Goal: Information Seeking & Learning: Understand process/instructions

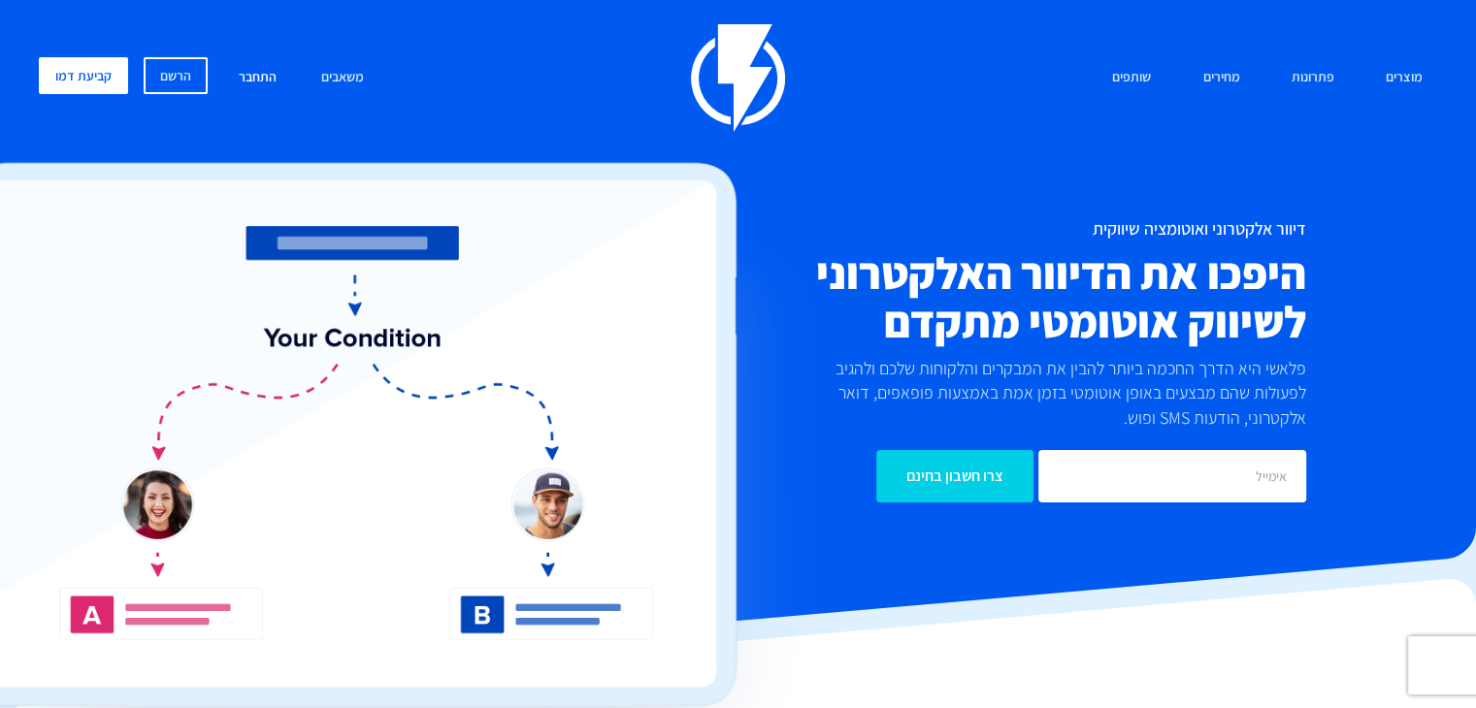
click at [268, 75] on link "התחבר" at bounding box center [257, 78] width 67 height 42
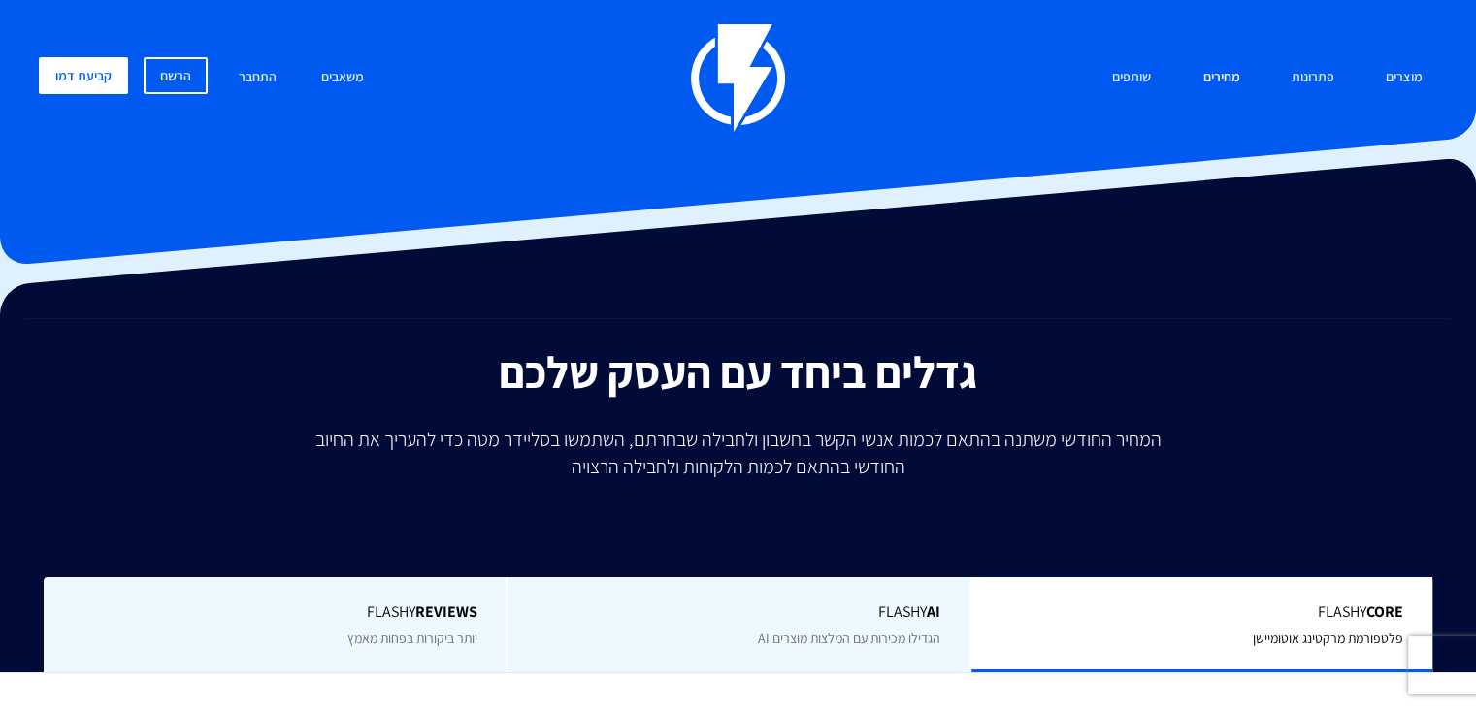
click at [1212, 79] on link "מחירים" at bounding box center [1220, 78] width 66 height 42
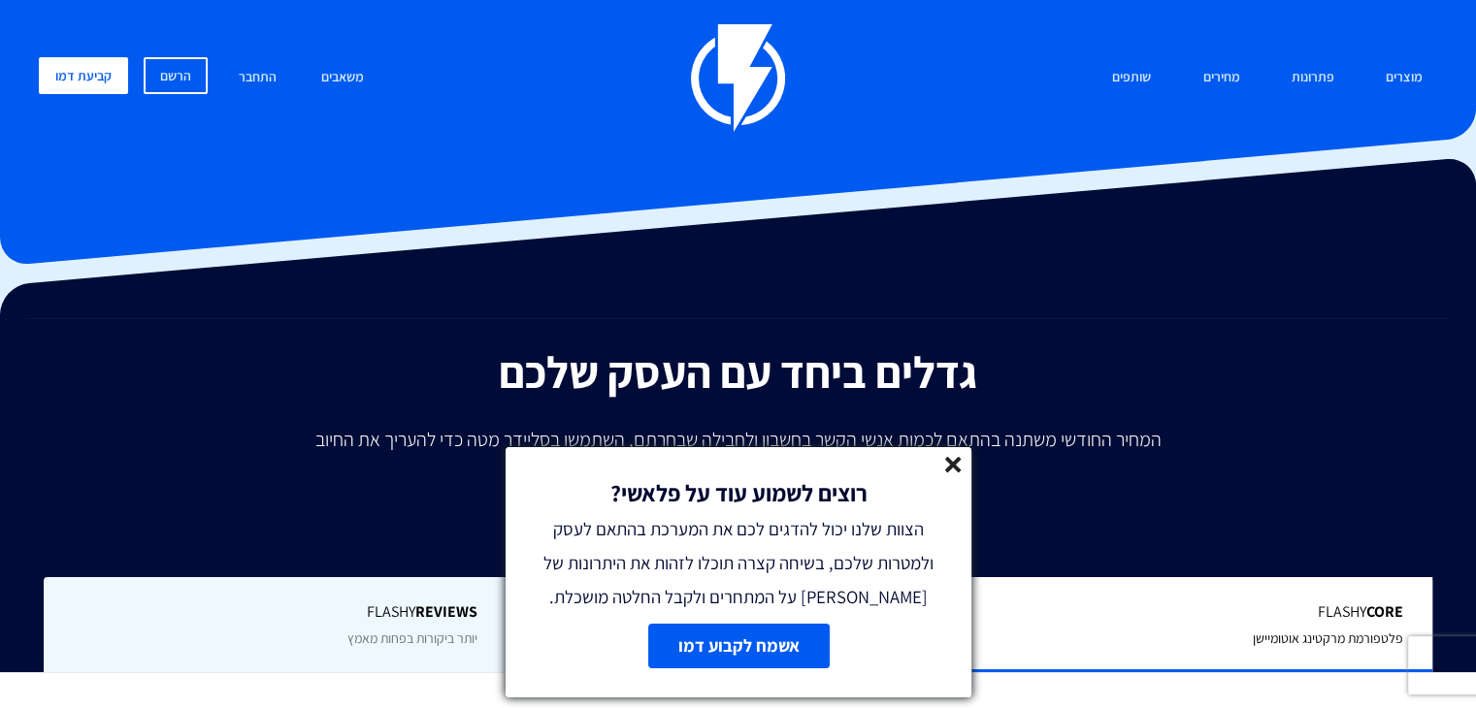
click at [955, 462] on line at bounding box center [953, 465] width 14 height 14
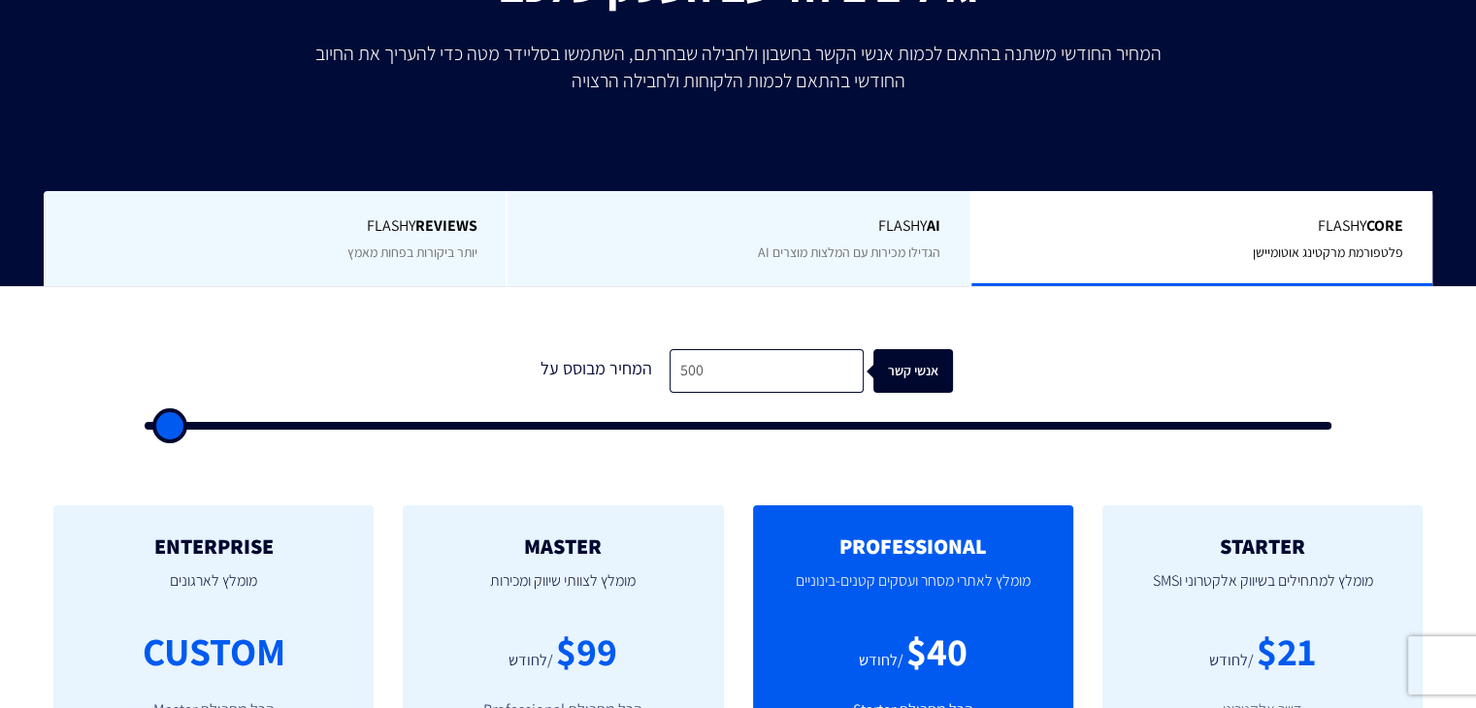
scroll to position [388, 0]
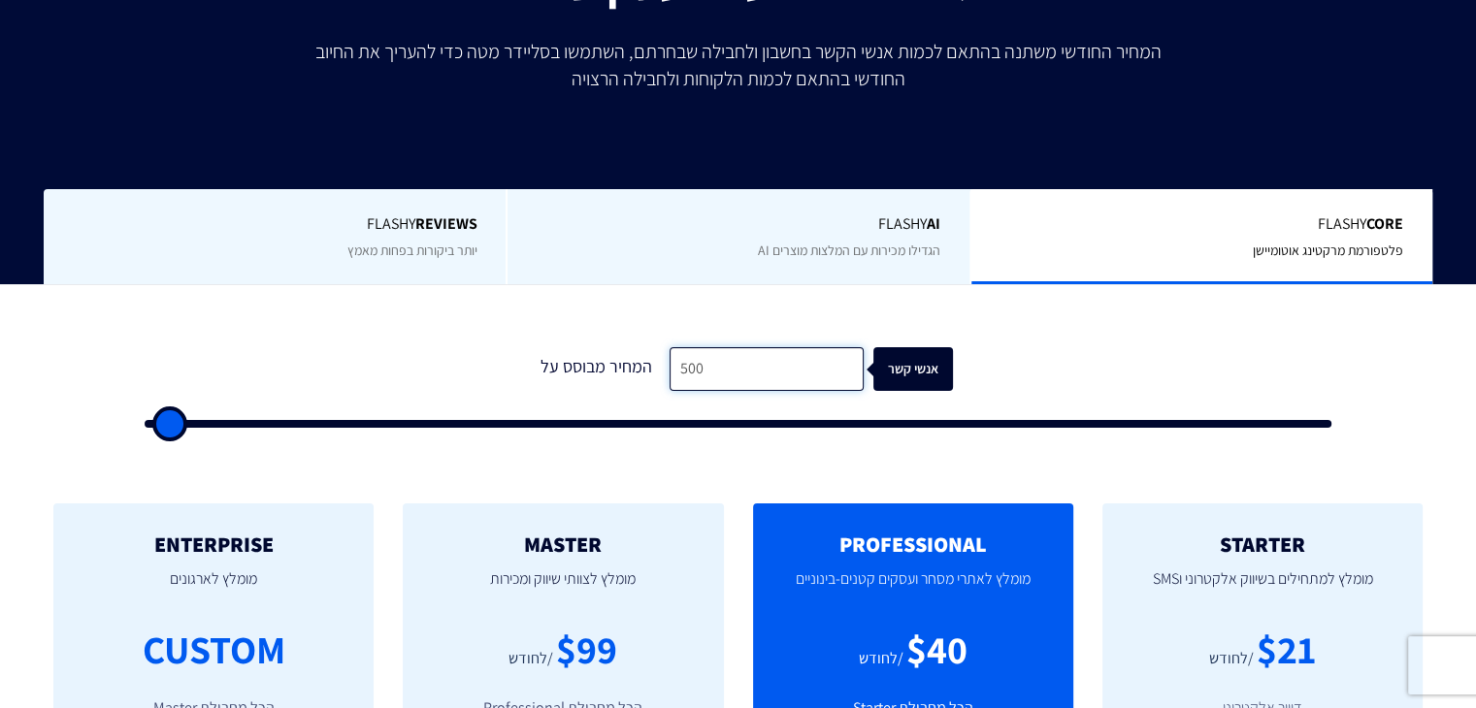
click at [759, 382] on input "500" at bounding box center [766, 369] width 194 height 44
type input "8"
type input "500"
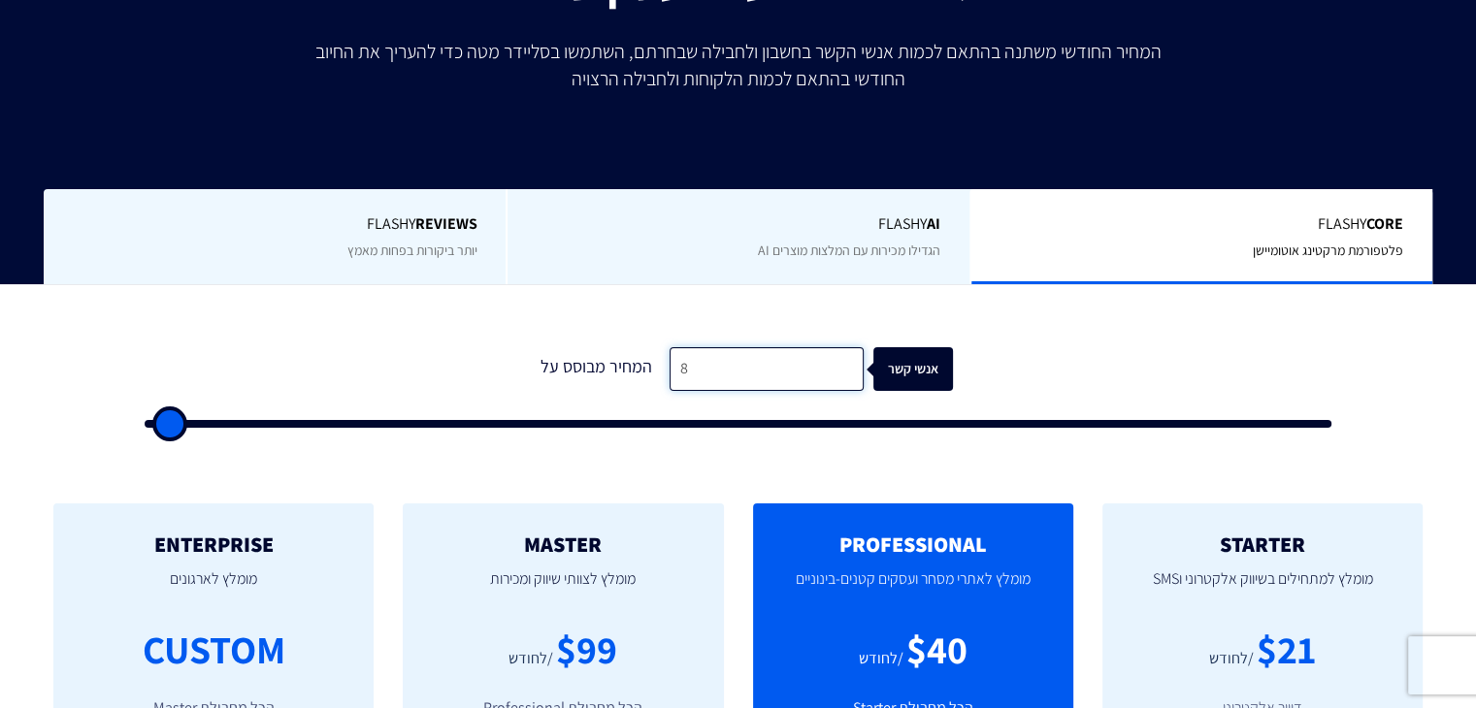
type input "85"
type input "500"
type input "850"
type input "1000"
type input "8,500"
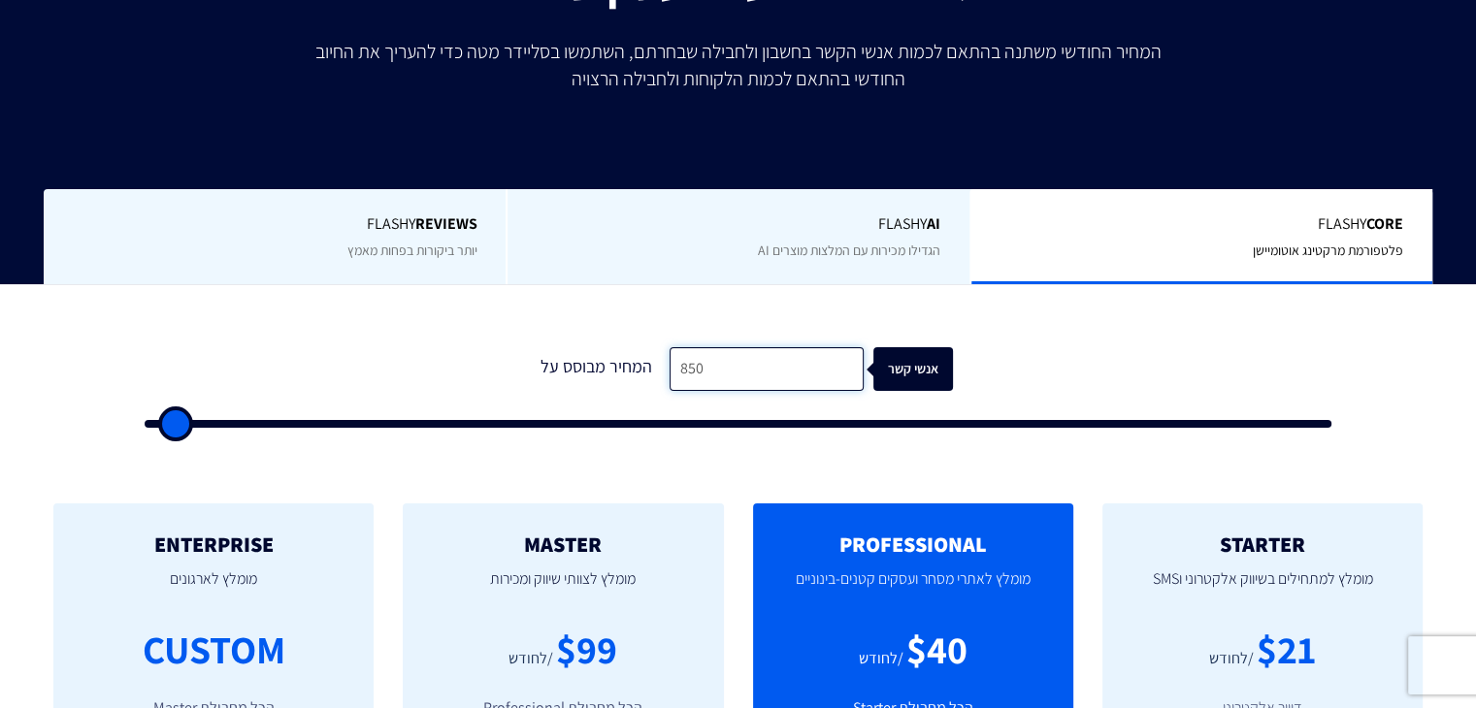
type input "8500"
click at [1004, 362] on form "0 המחיר מבוסס על 8,500 אנשי קשר" at bounding box center [738, 387] width 1186 height 81
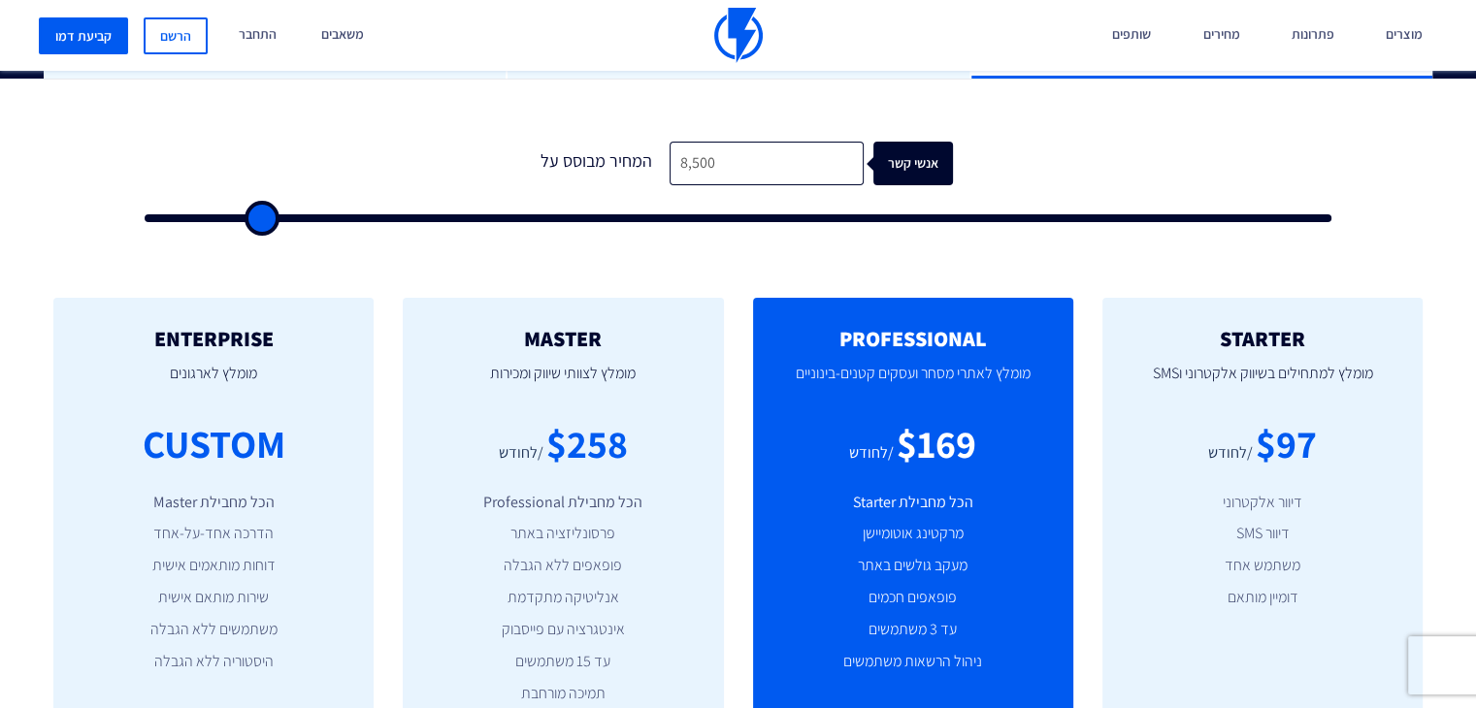
scroll to position [582, 0]
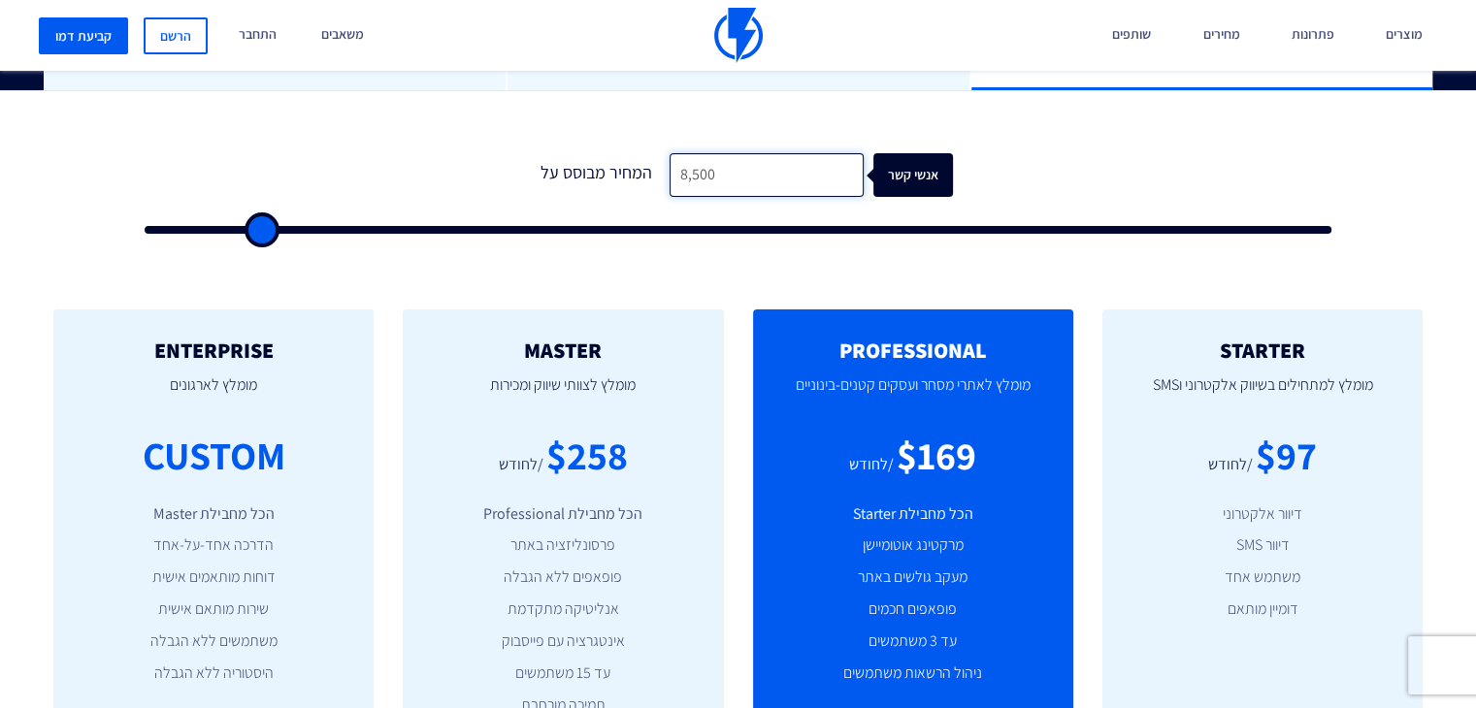
drag, startPoint x: 730, startPoint y: 164, endPoint x: 626, endPoint y: 178, distance: 105.6
click at [626, 178] on div "המחיר מבוסס על 8,500 אנשי קשר" at bounding box center [738, 175] width 429 height 44
type input "5"
type input "500"
type input "50"
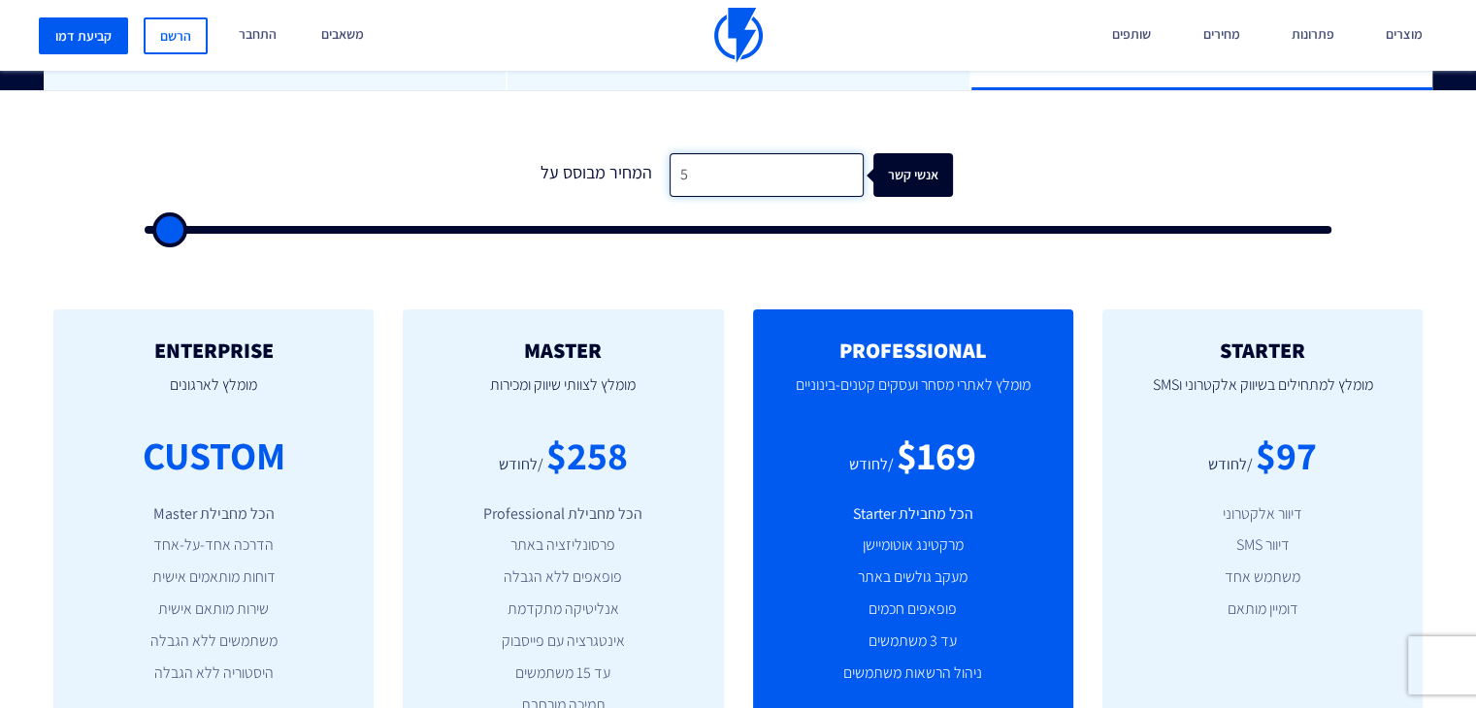
type input "500"
drag, startPoint x: 624, startPoint y: 175, endPoint x: 593, endPoint y: 178, distance: 31.2
click at [593, 178] on div "המחיר מבוסס על 500 אנשי קשר" at bounding box center [738, 175] width 429 height 44
type input "2"
type input "500"
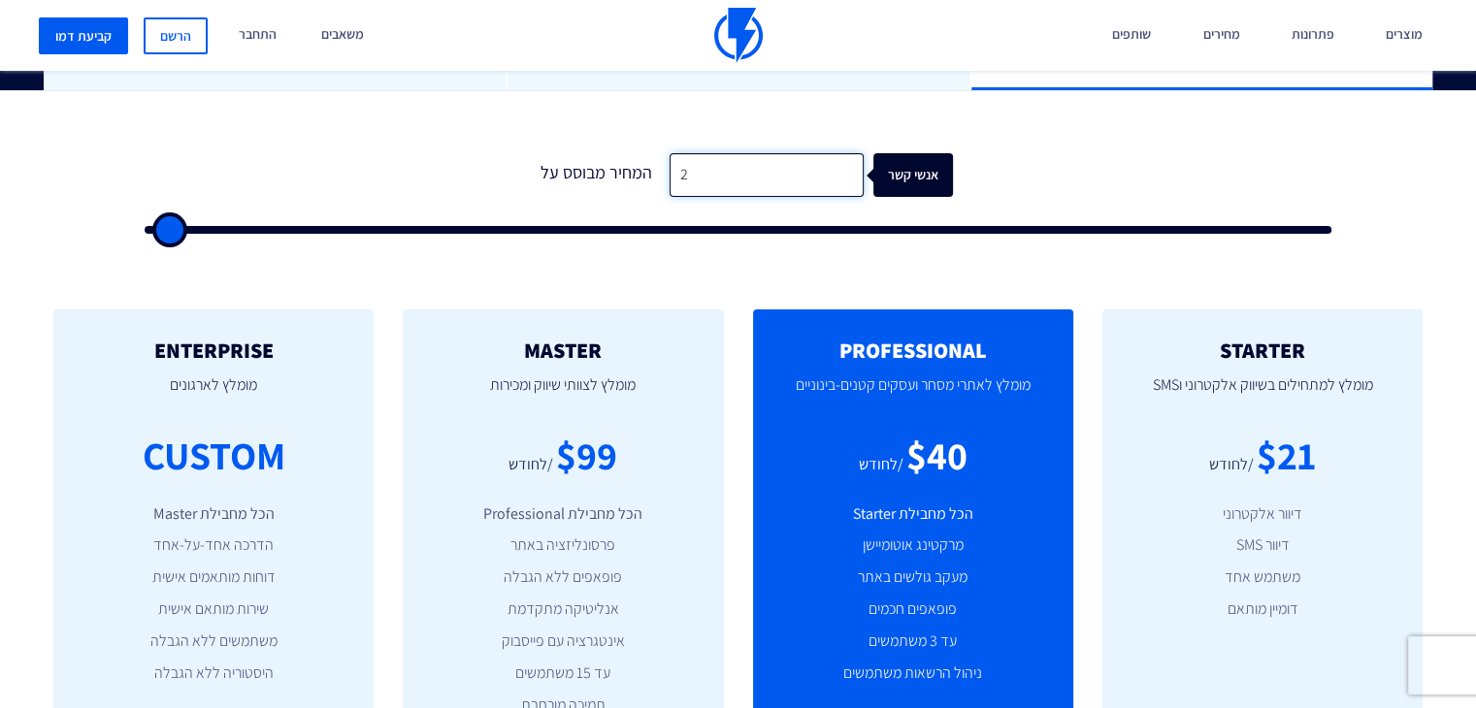
type input "20"
type input "500"
type input "200"
type input "500"
type input "2,000"
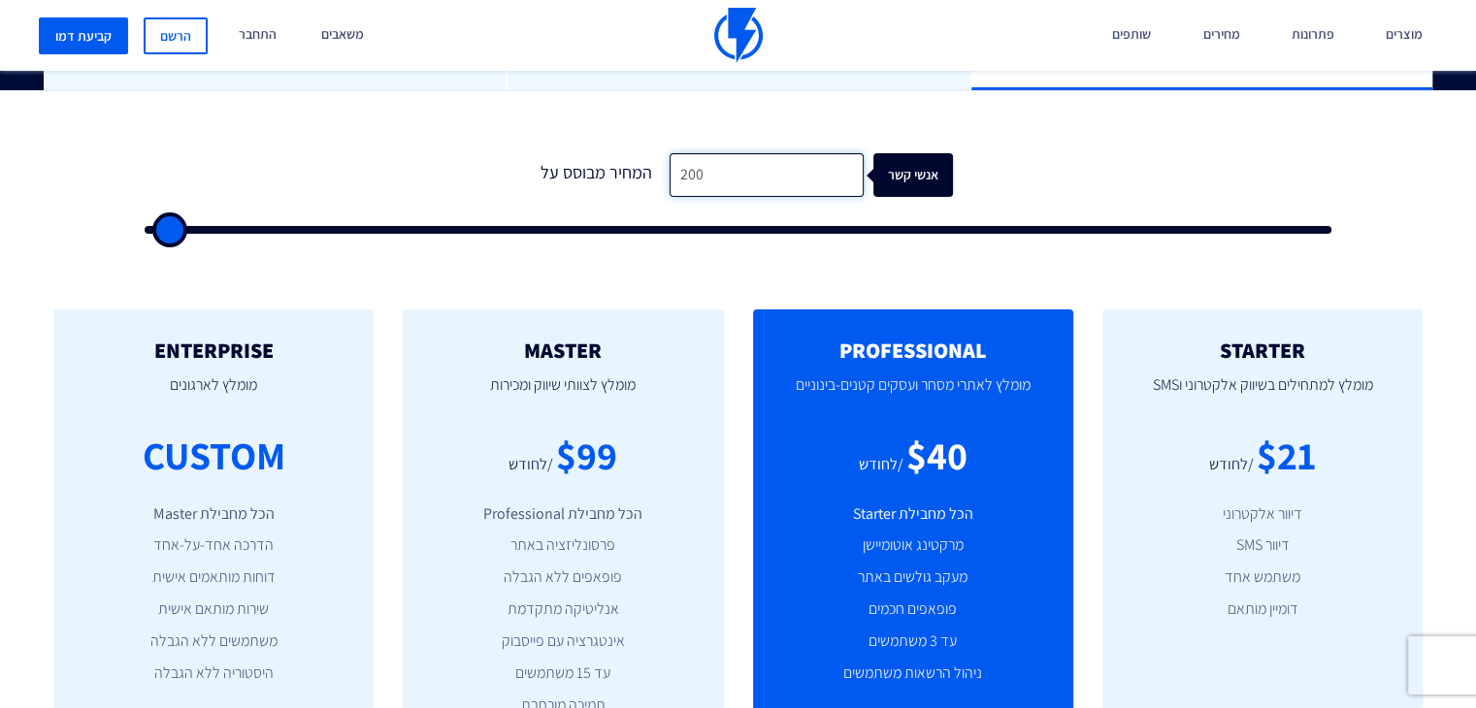
type input "2000"
click at [1062, 178] on form "0 המחיר מבוסס על 2,000 אנשי קשר" at bounding box center [738, 193] width 1186 height 81
drag, startPoint x: 754, startPoint y: 171, endPoint x: 582, endPoint y: 172, distance: 171.7
click at [582, 172] on div "המחיר מבוסס על 2,000 אנשי קשר" at bounding box center [738, 175] width 429 height 44
type input "4"
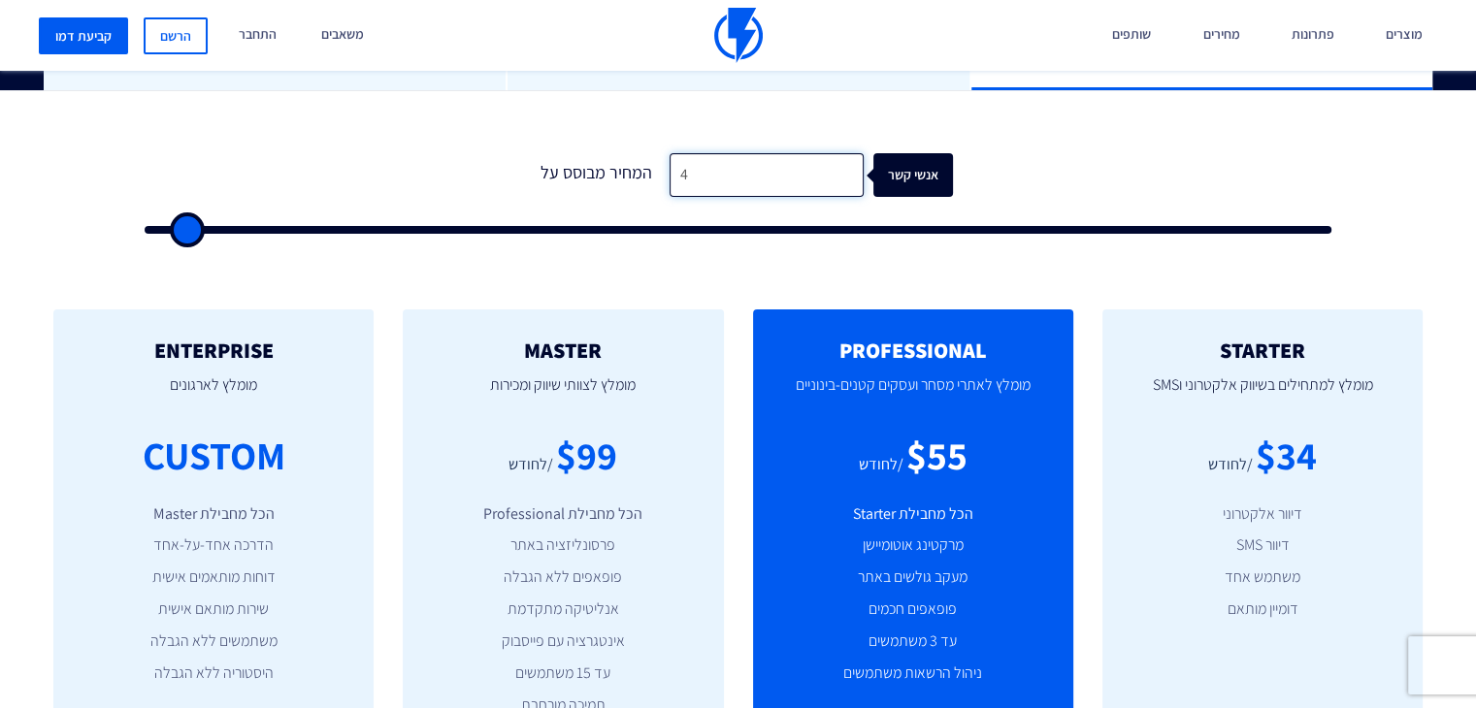
type input "500"
type input "40"
type input "500"
type input "400"
type input "500"
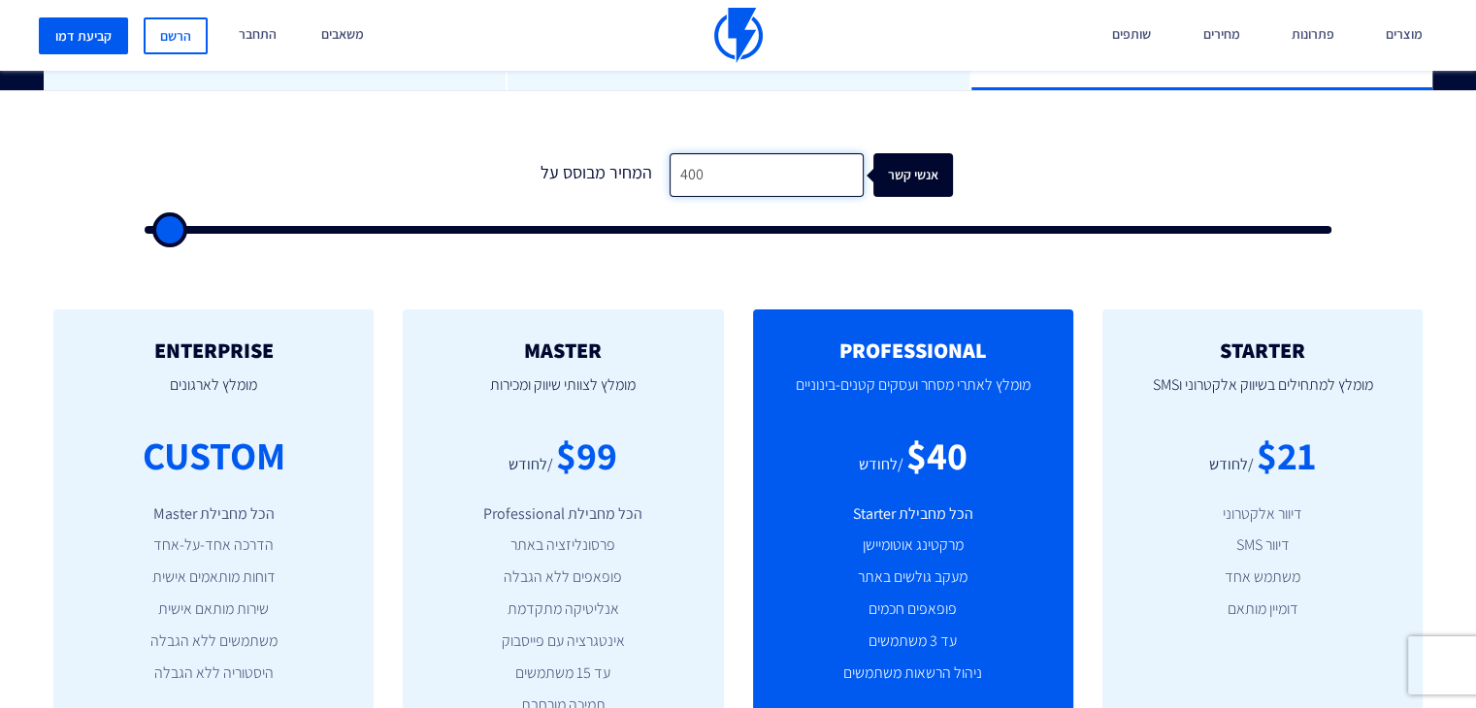
type input "4,000"
type input "4000"
click at [1022, 168] on form "0 המחיר מבוסס על 4,000 אנשי קשר" at bounding box center [738, 193] width 1186 height 81
click at [742, 181] on input "4,000" at bounding box center [766, 175] width 194 height 44
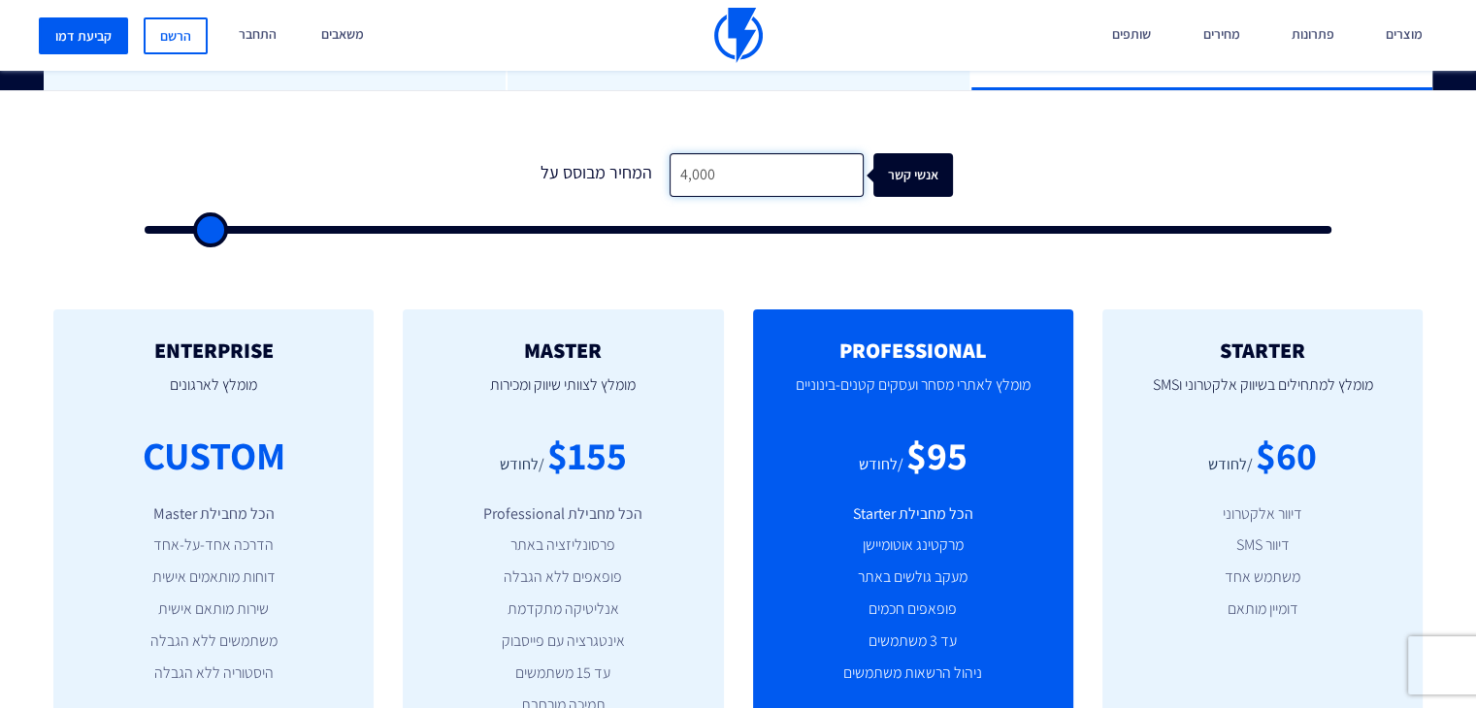
click at [742, 181] on input "4,000" at bounding box center [766, 175] width 194 height 44
type input "6"
type input "500"
type input "60"
type input "500"
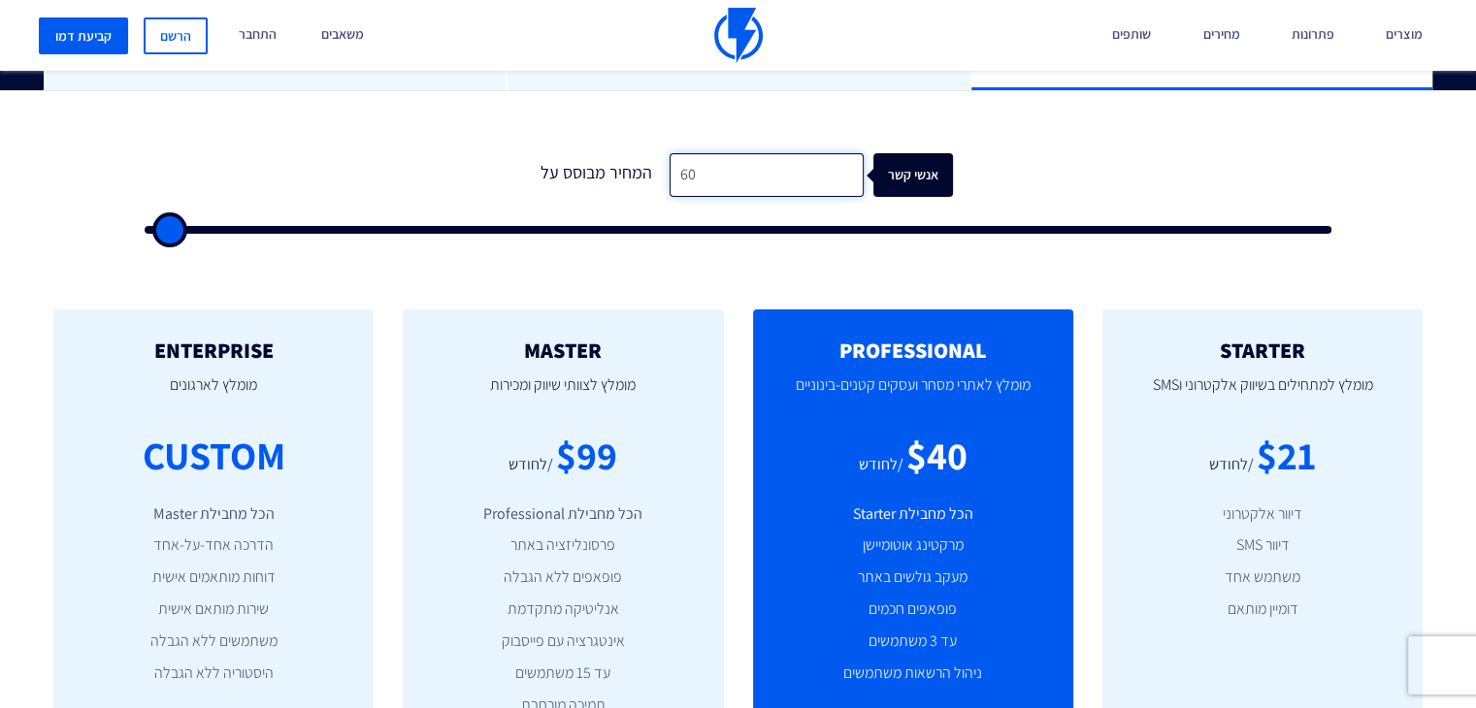
type input "600"
type input "500"
type input "6,000"
type input "6000"
drag, startPoint x: 746, startPoint y: 180, endPoint x: 660, endPoint y: 178, distance: 86.4
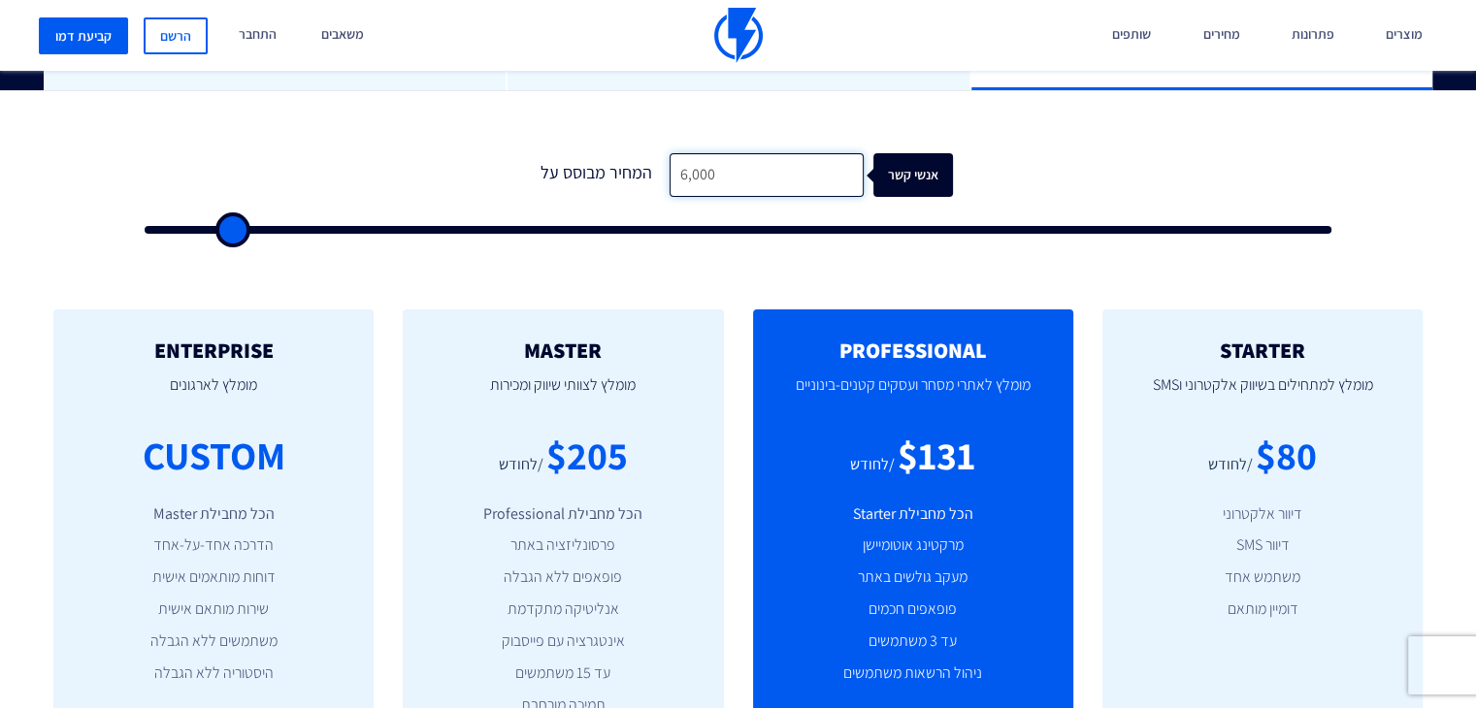
click at [669, 187] on input "6,000" at bounding box center [766, 175] width 194 height 44
type input "7"
type input "500"
type input "70"
type input "500"
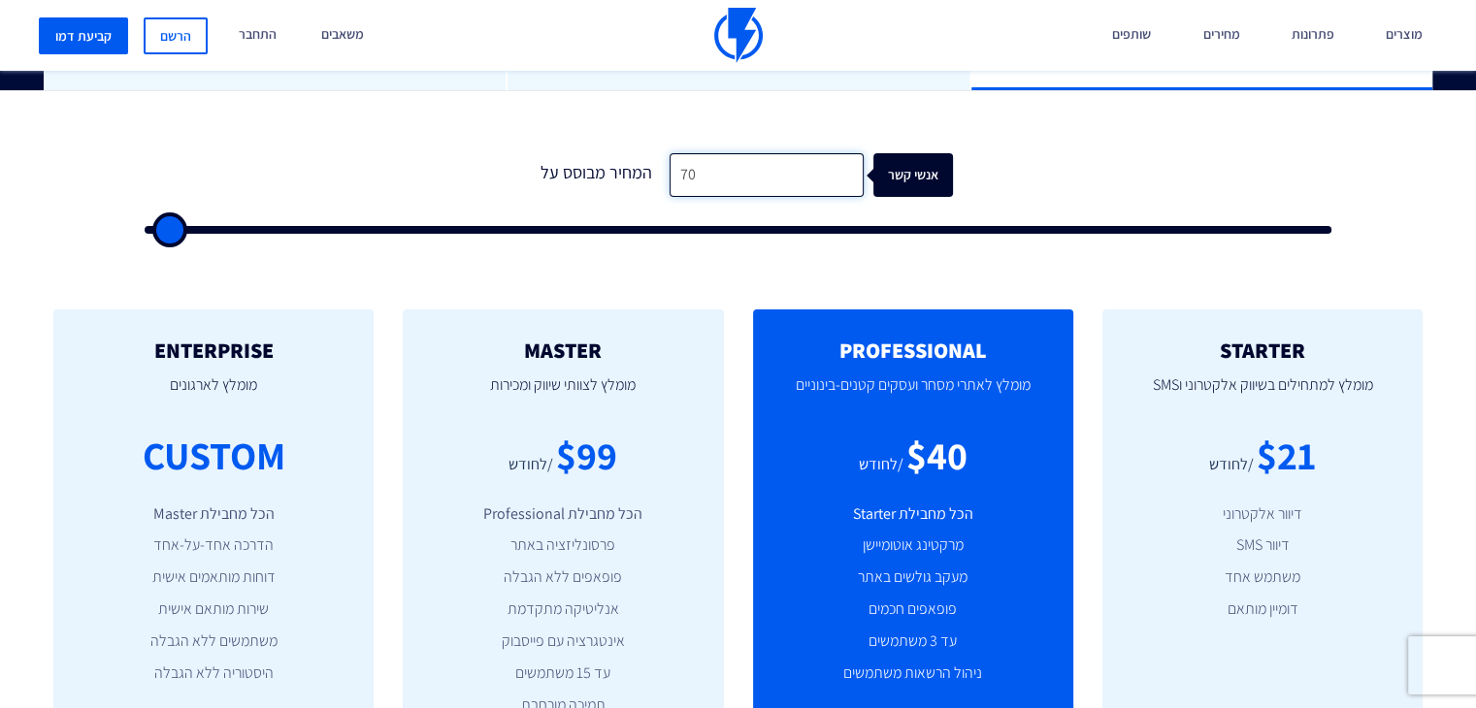
type input "700"
type input "500"
type input "7,000"
type input "7000"
drag, startPoint x: 701, startPoint y: 183, endPoint x: 636, endPoint y: 181, distance: 65.0
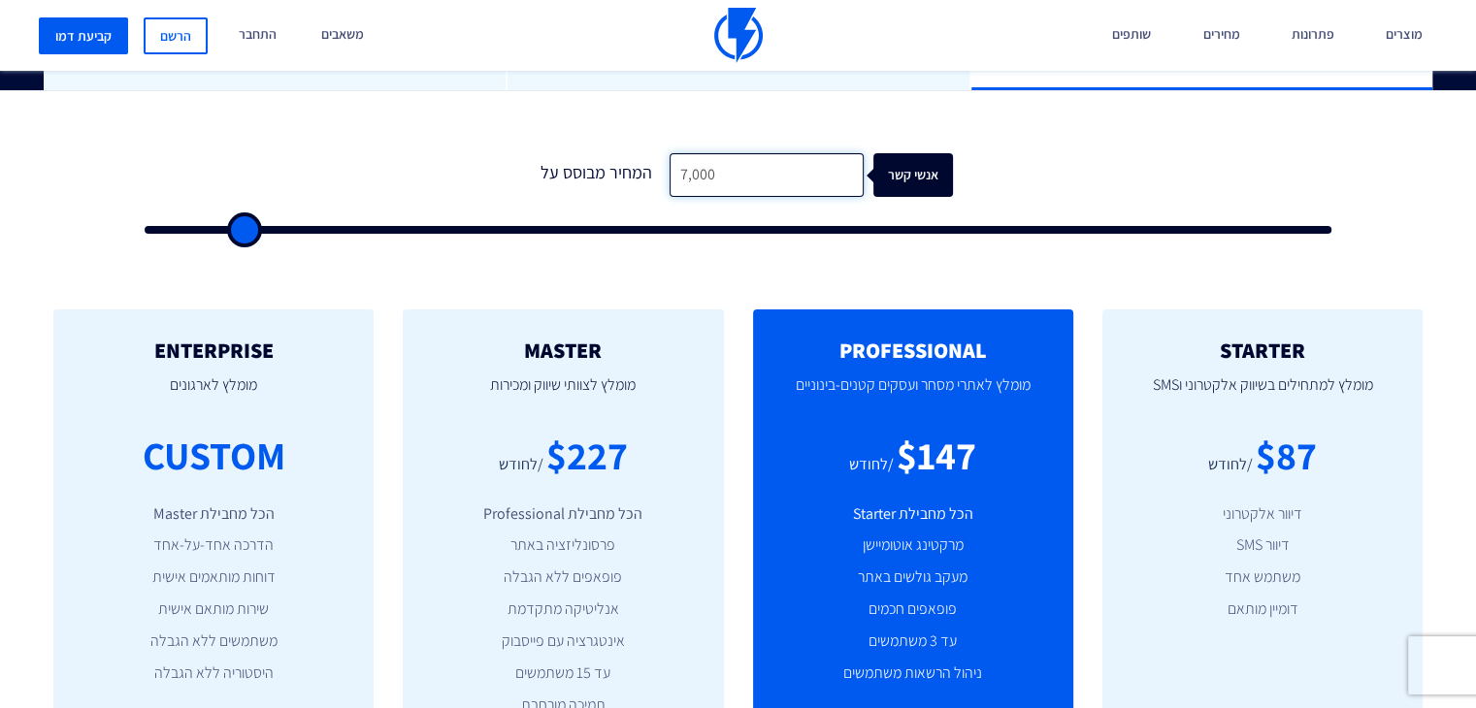
click at [636, 181] on div "המחיר מבוסס על 7,000 אנשי קשר" at bounding box center [738, 175] width 429 height 44
type input "8"
type input "500"
type input "80"
type input "500"
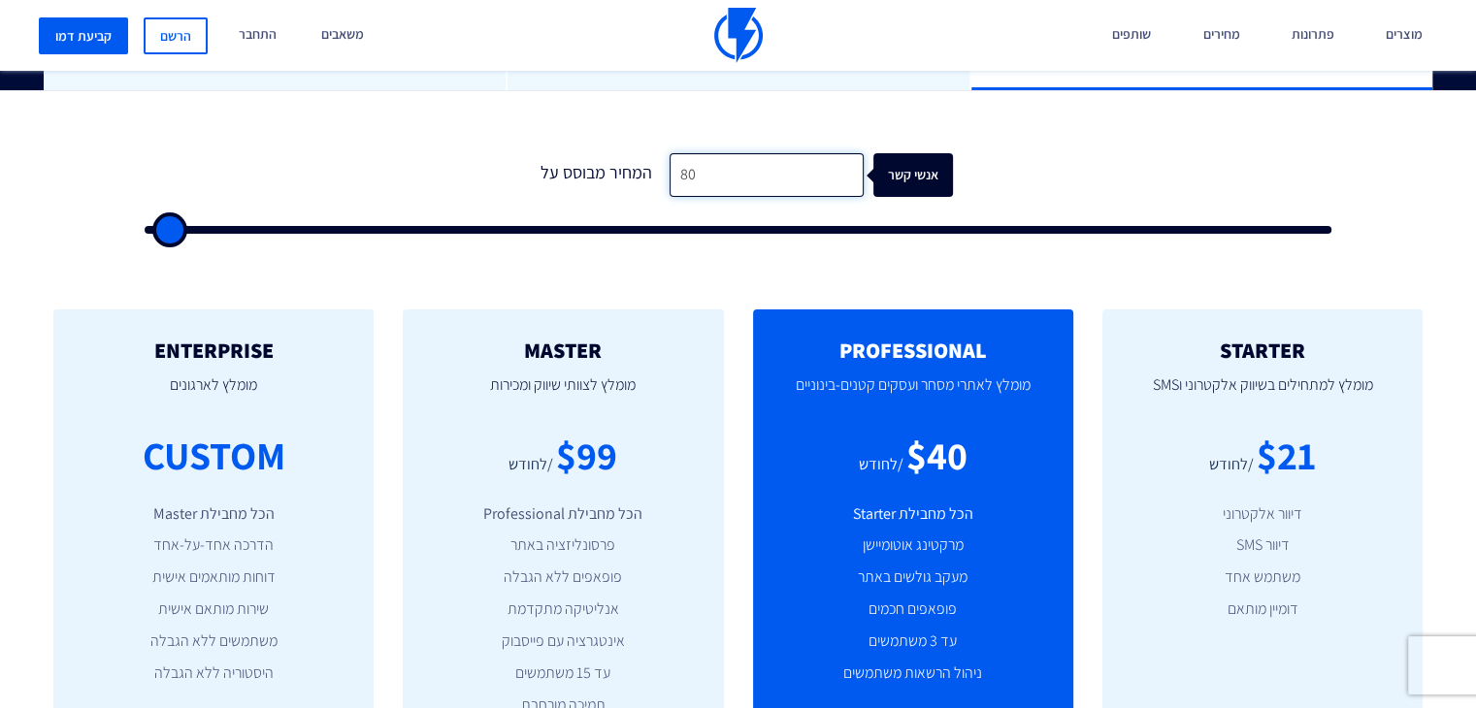
type input "800"
type input "1000"
click at [729, 168] on input "800" at bounding box center [766, 175] width 194 height 44
type input "8,000"
type input "8000"
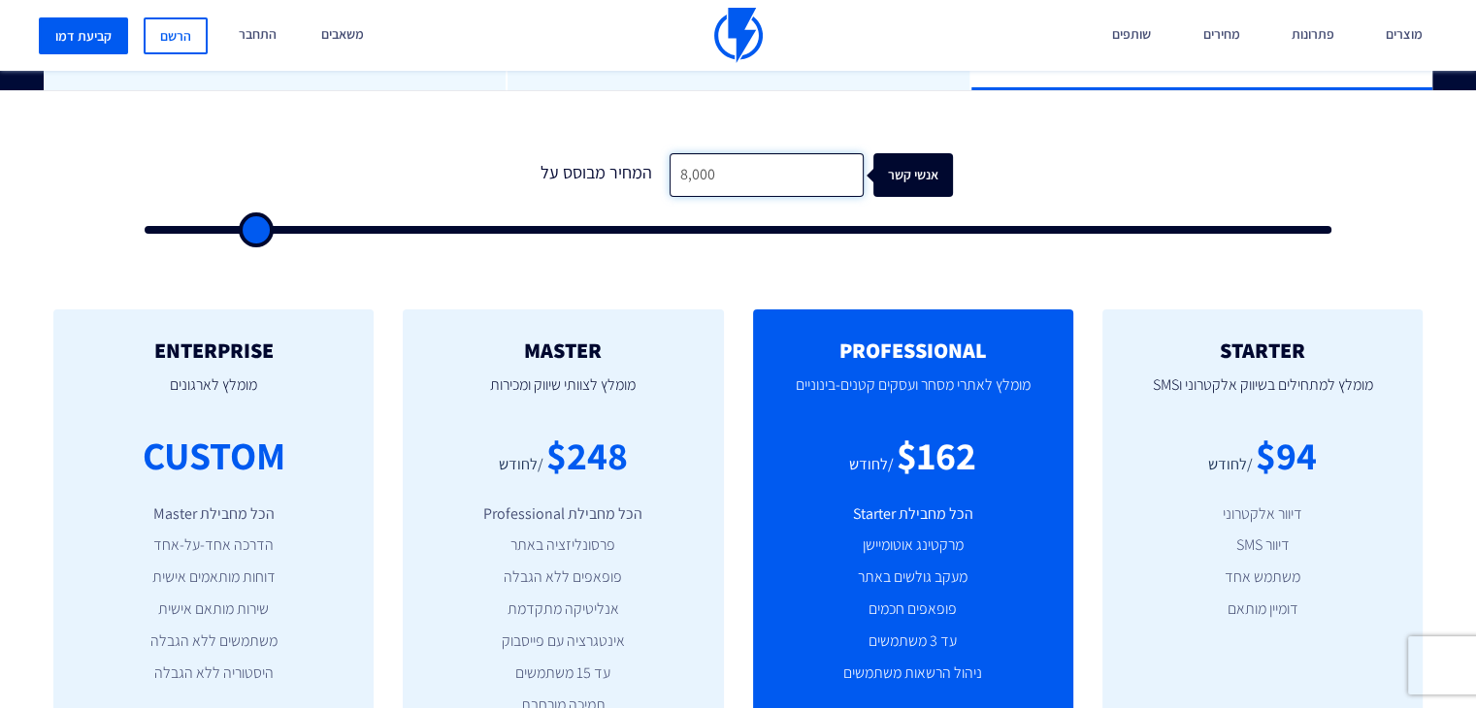
drag, startPoint x: 729, startPoint y: 168, endPoint x: 628, endPoint y: 165, distance: 100.9
click at [628, 165] on div "המחיר מבוסס על 8,000 אנשי קשר" at bounding box center [738, 175] width 429 height 44
type input "9"
type input "500"
type input "95"
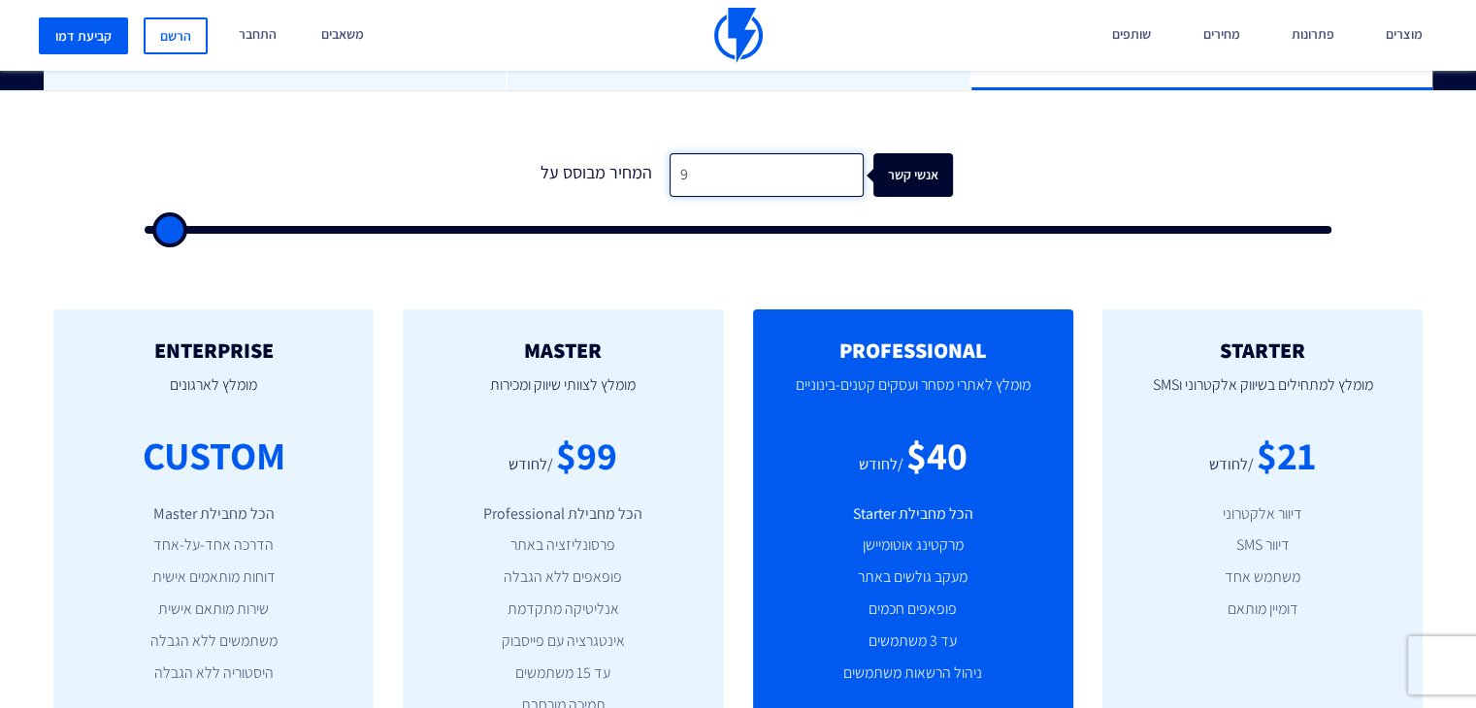
type input "500"
type input "950"
type input "1000"
type input "9,500"
type input "9500"
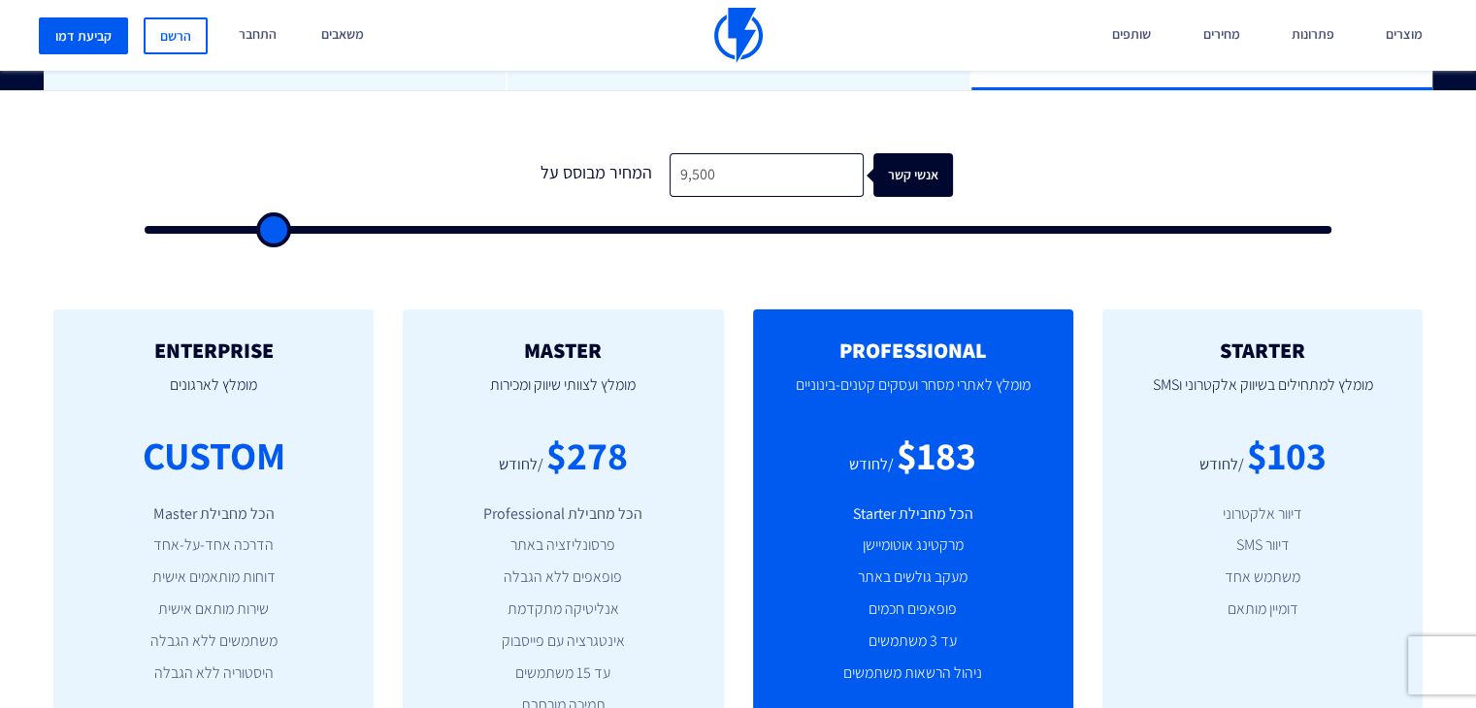
click at [1171, 179] on form "0 המחיר מבוסס על 9,500 אנשי קשר" at bounding box center [738, 193] width 1186 height 81
click at [731, 174] on input "9,500" at bounding box center [766, 175] width 194 height 44
type input "9"
type input "500"
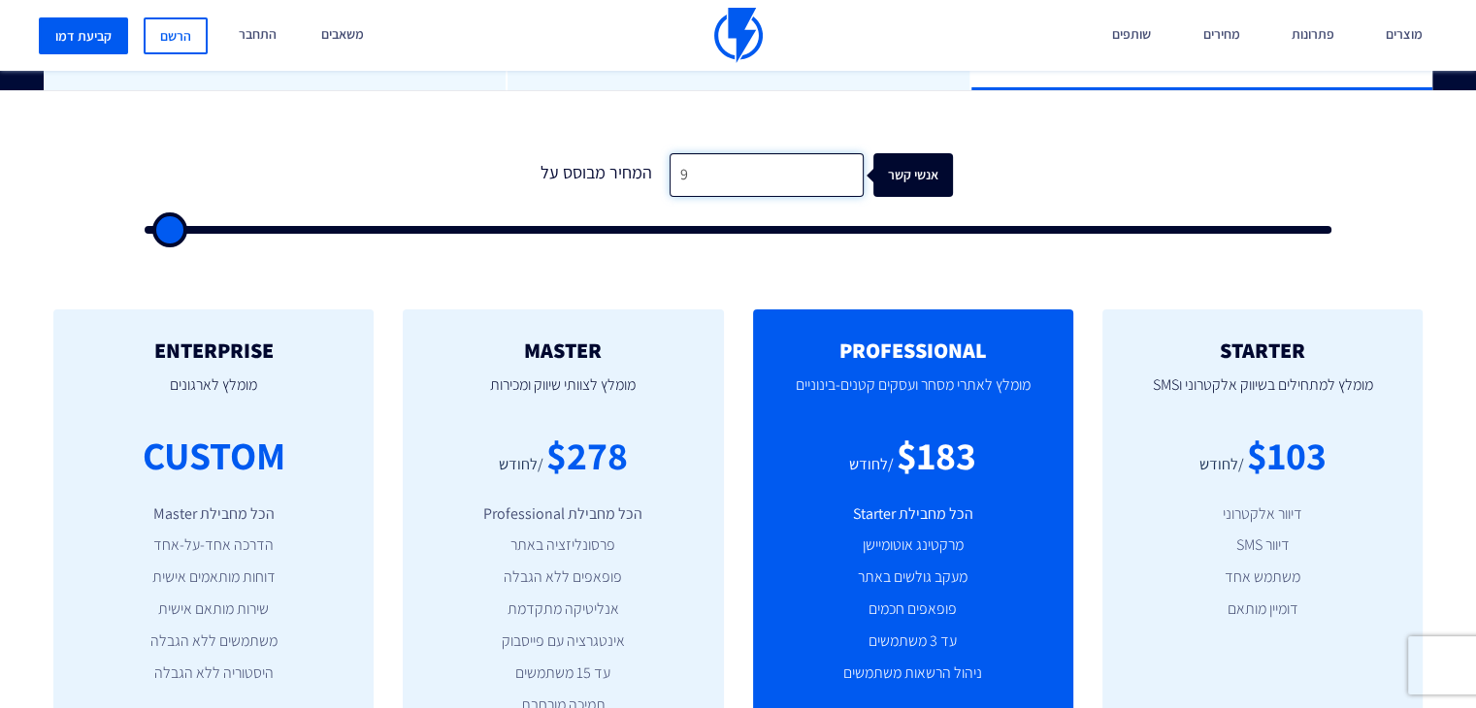
type input "91"
type input "500"
type input "910"
type input "1000"
type input "9,100"
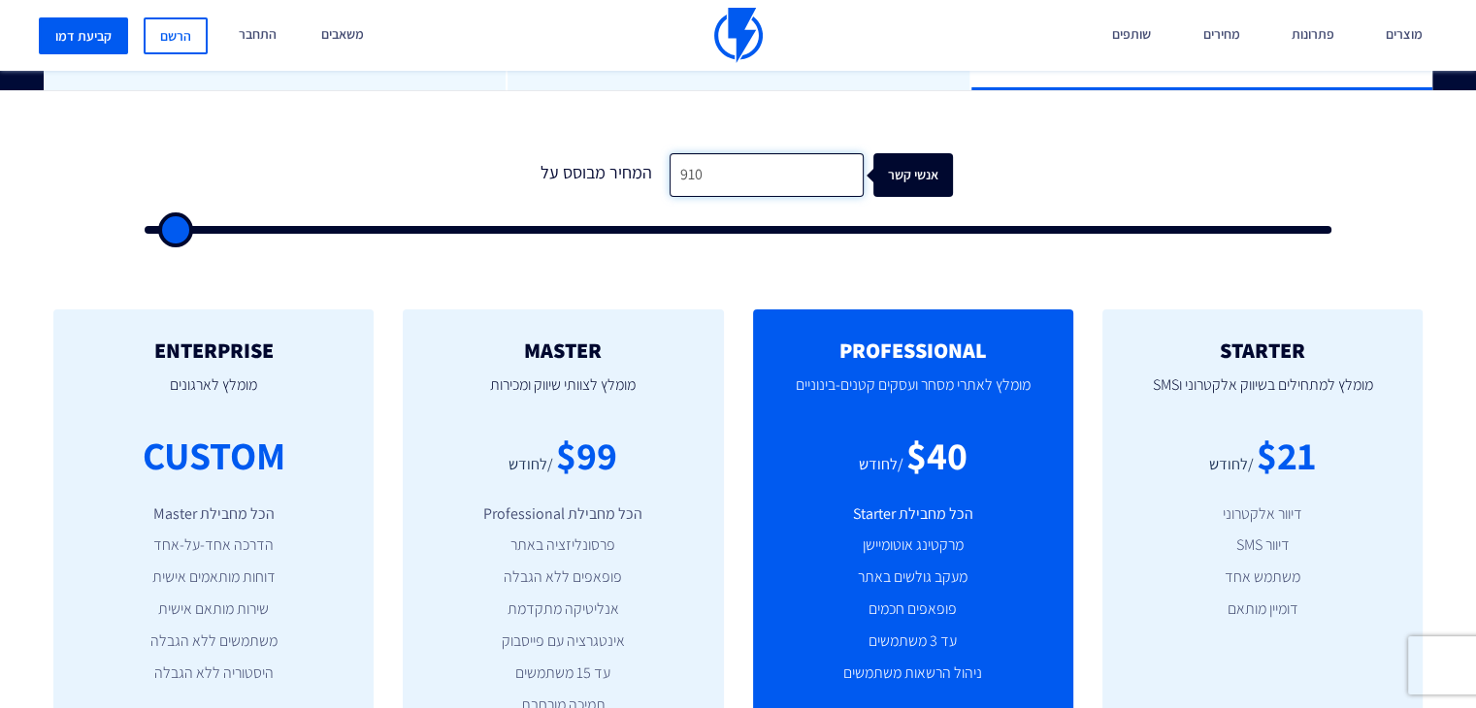
type input "9000"
drag, startPoint x: 750, startPoint y: 164, endPoint x: 574, endPoint y: 178, distance: 176.1
click at [574, 178] on div "המחיר מבוסס על 9,100 אנשי קשר" at bounding box center [738, 175] width 429 height 44
type input "8"
type input "500"
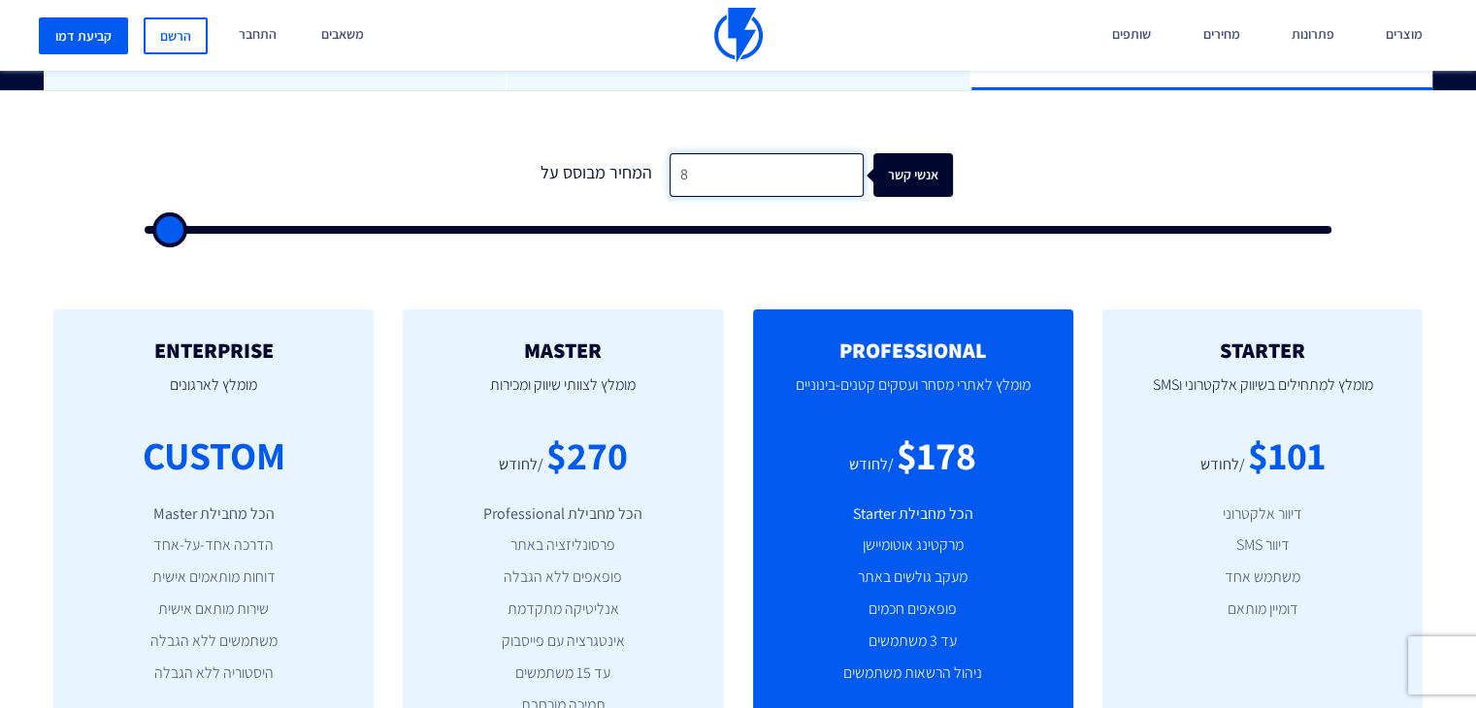
type input "85"
type input "500"
type input "850"
type input "1000"
type input "8,500"
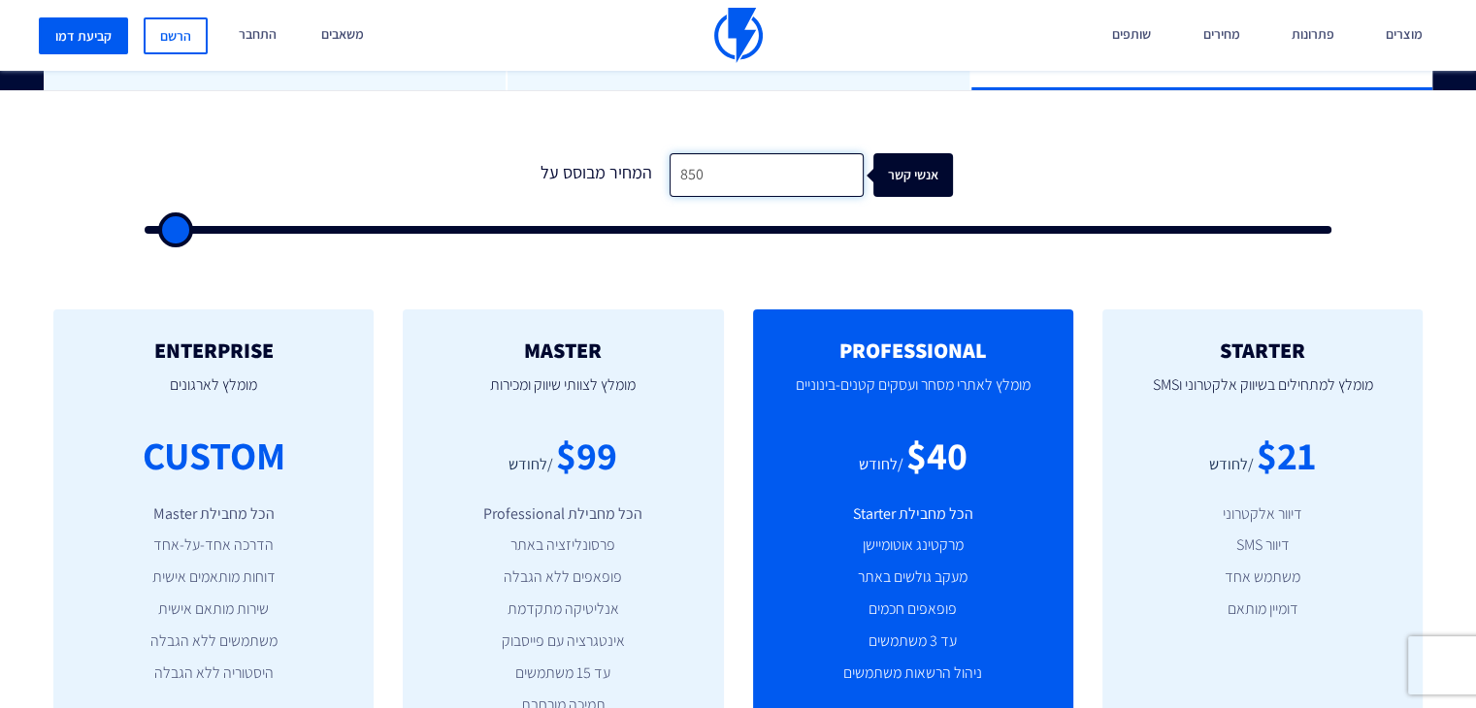
type input "8500"
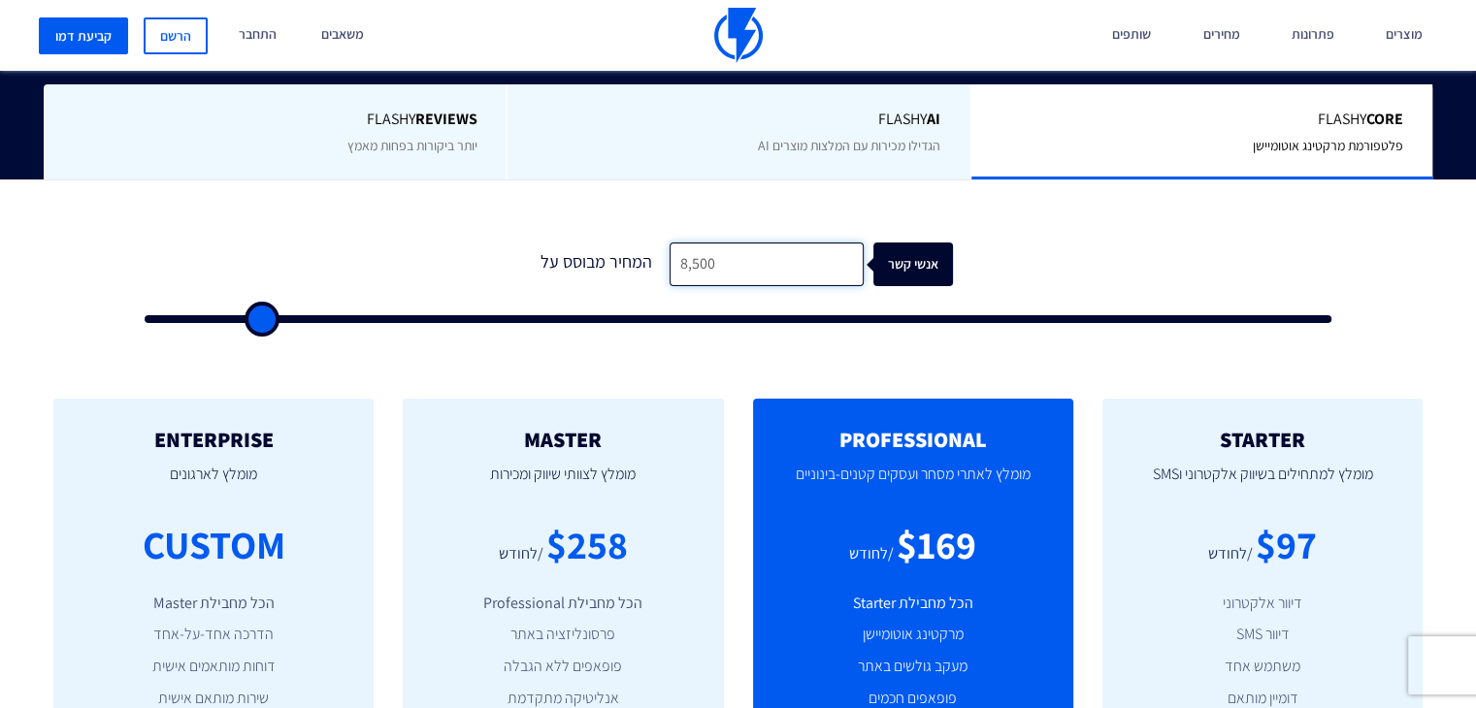
scroll to position [485, 0]
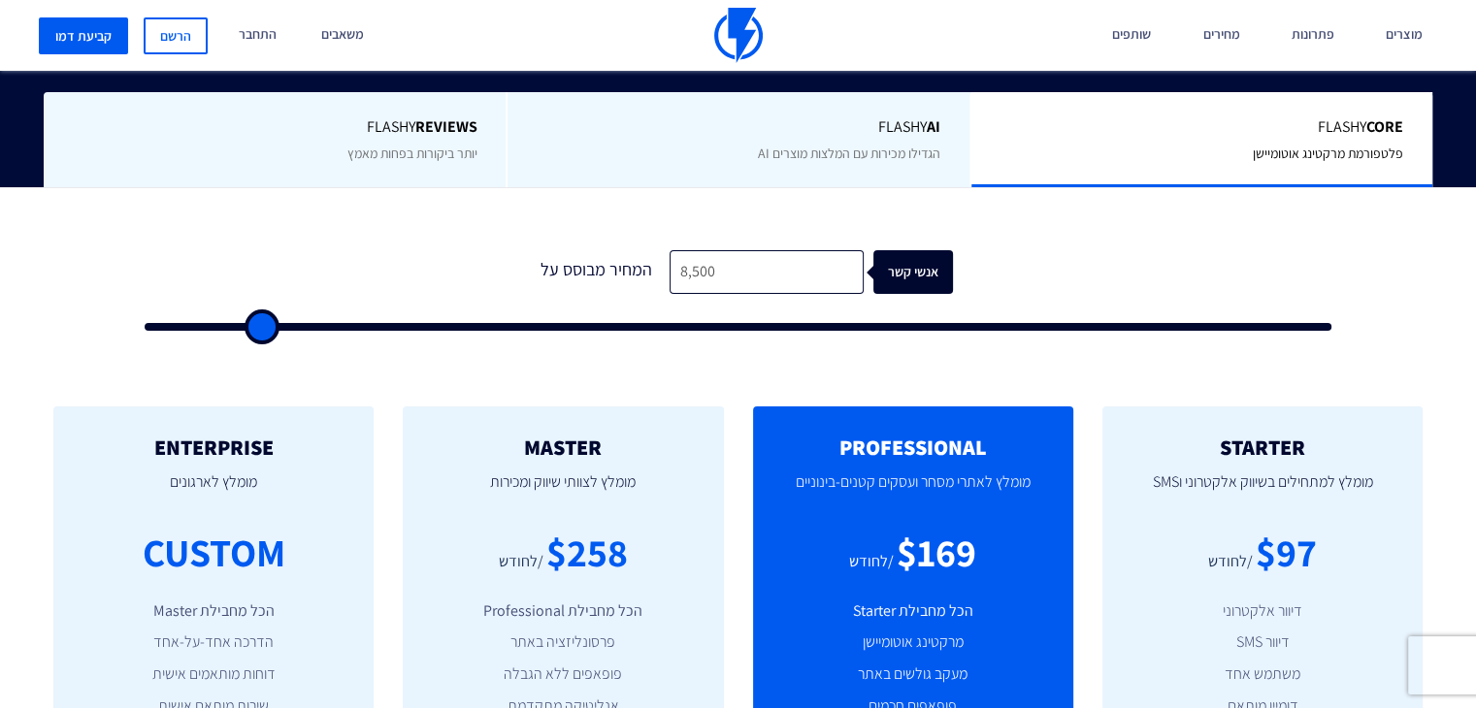
click at [1032, 265] on form "0 המחיר מבוסס על 8,500 אנשי קשר" at bounding box center [738, 290] width 1186 height 81
click at [912, 148] on span "הגדילו מכירות עם המלצות מוצרים AI" at bounding box center [849, 153] width 182 height 17
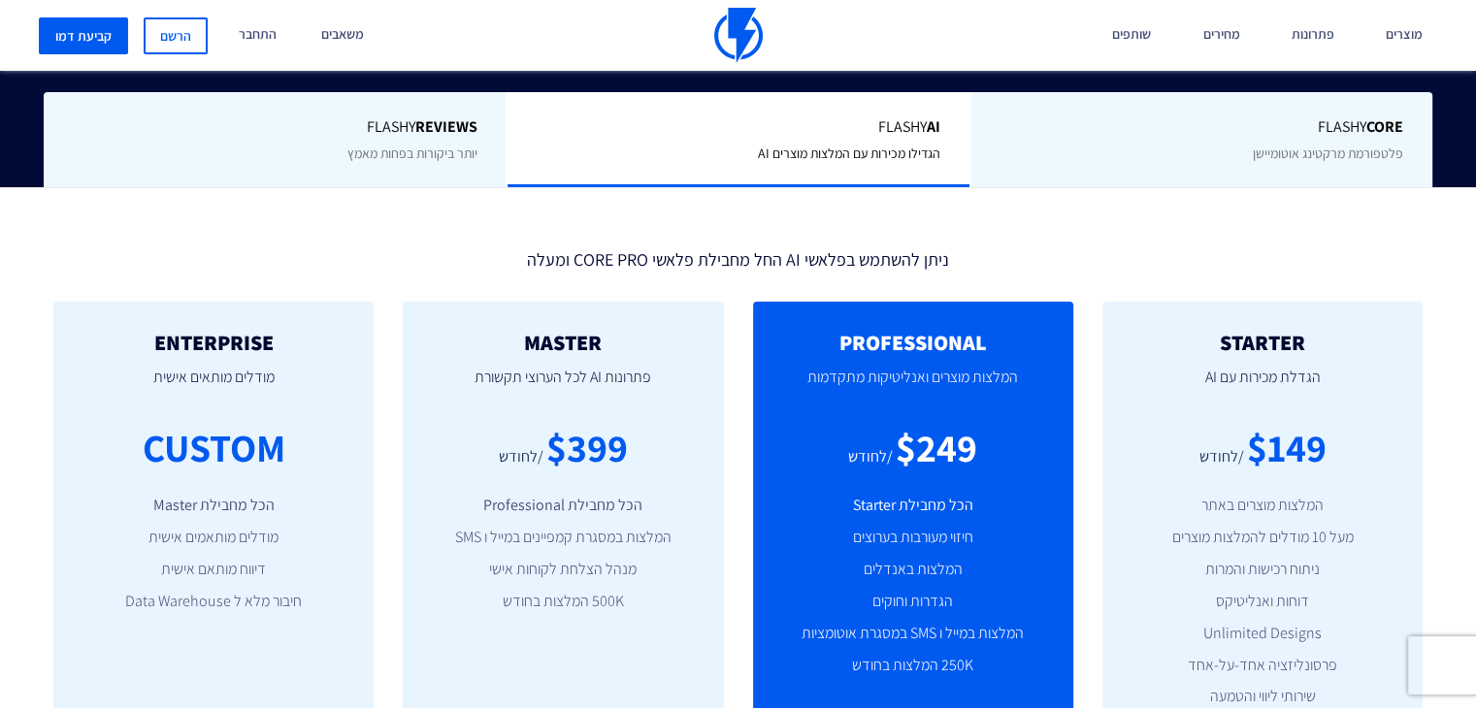
click at [1058, 149] on div "Flashy Core פלטפורמת מרקטינג אוטומיישן" at bounding box center [1200, 140] width 463 height 96
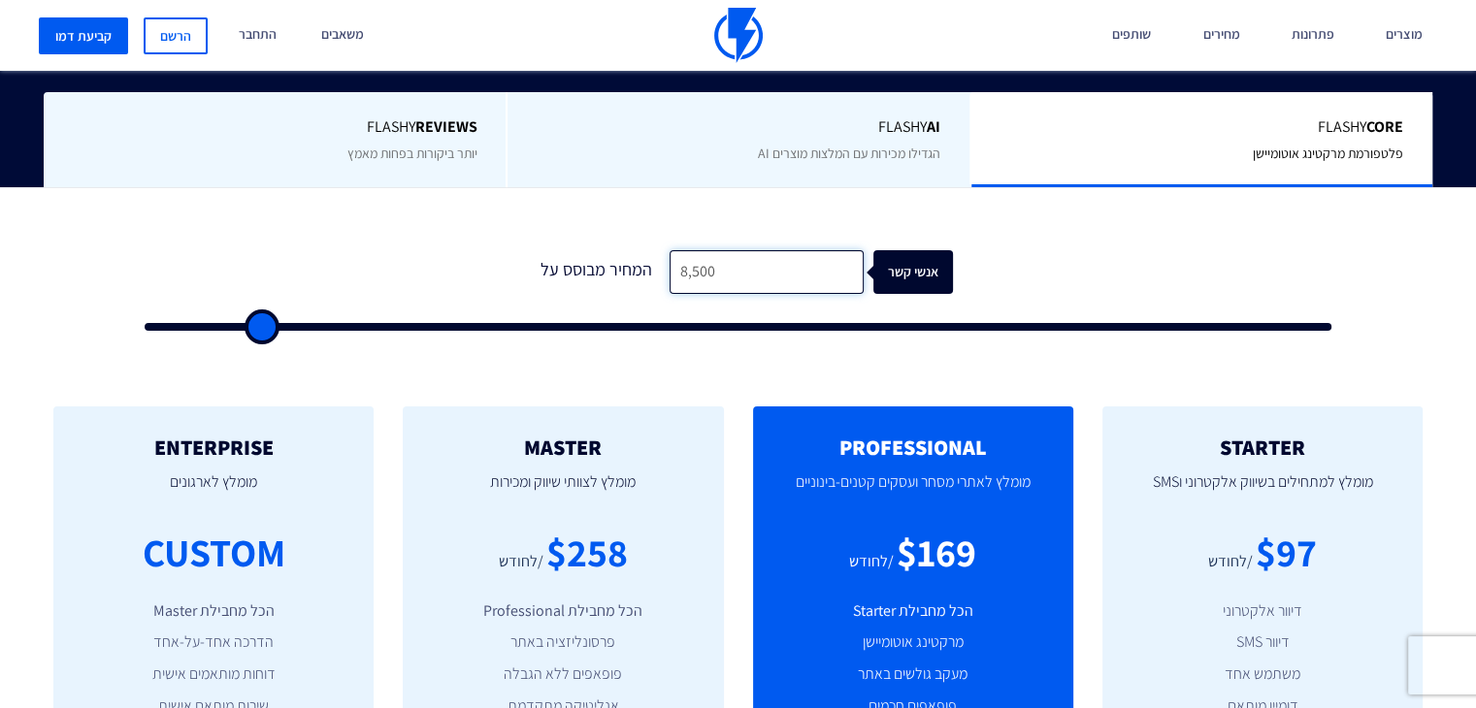
click at [732, 266] on input "8,500" at bounding box center [766, 272] width 194 height 44
click at [791, 262] on input "8,500" at bounding box center [766, 272] width 194 height 44
type input "850"
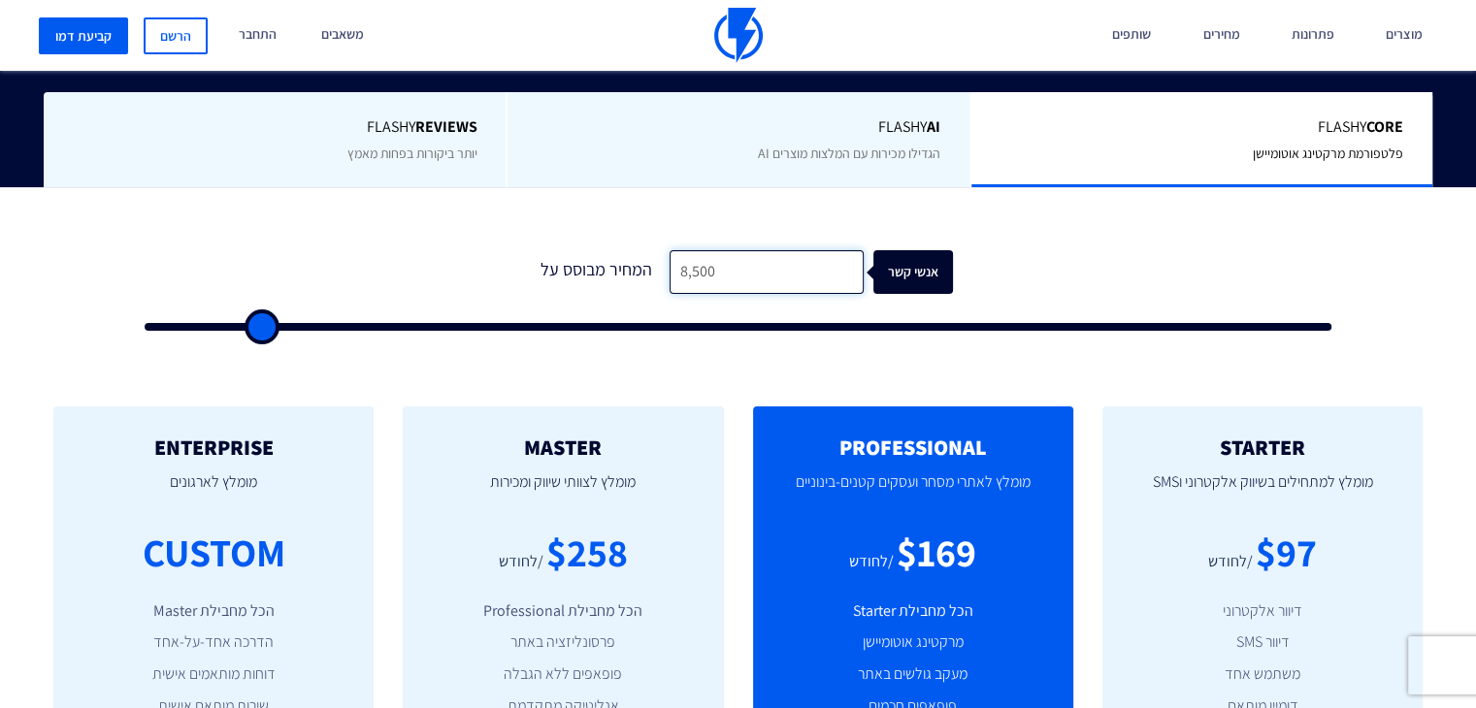
type input "1000"
type input "85"
type input "500"
type input "853"
type input "1000"
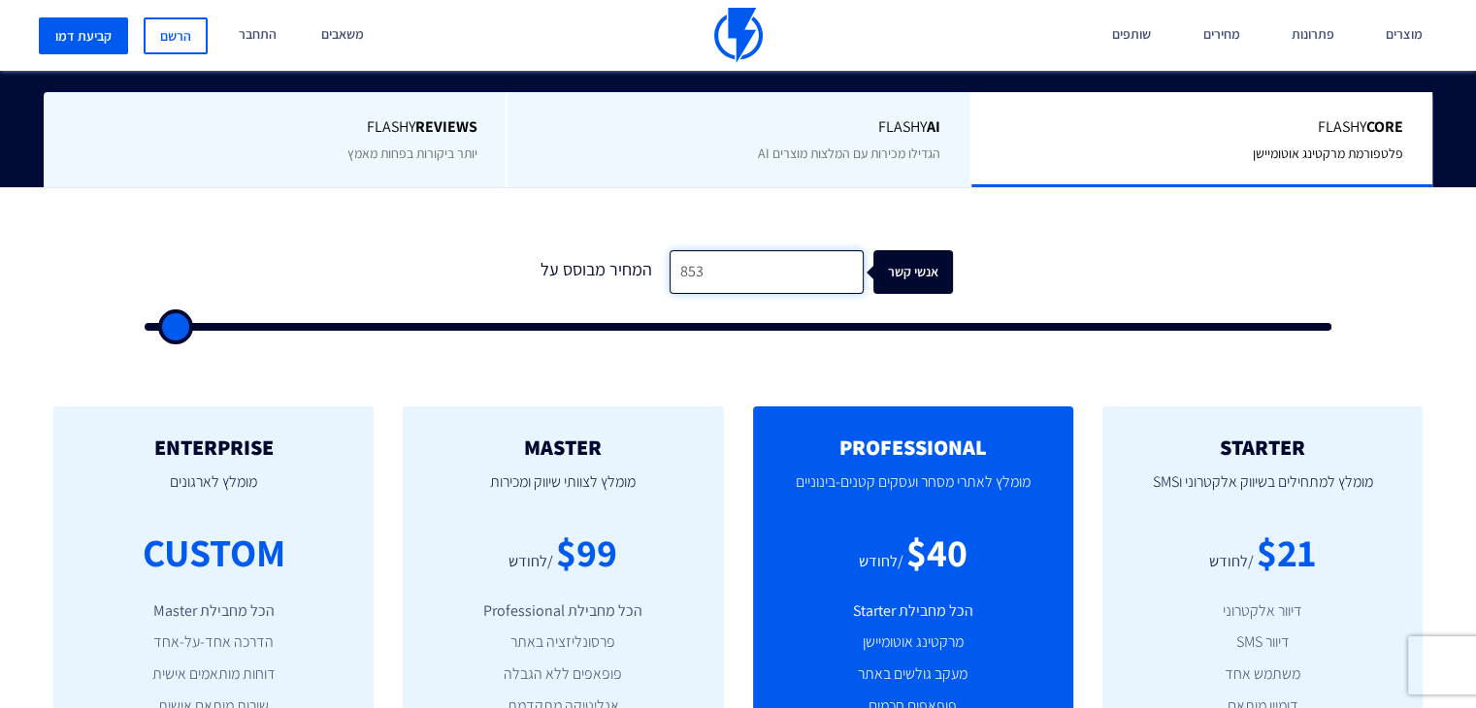
type input "8,533"
type input "8500"
type input "8,533"
click at [1156, 257] on form "1 המחיר מבוסס על 8,533 אנשי קשר" at bounding box center [738, 290] width 1186 height 81
click at [751, 283] on input "8,533" at bounding box center [766, 272] width 194 height 44
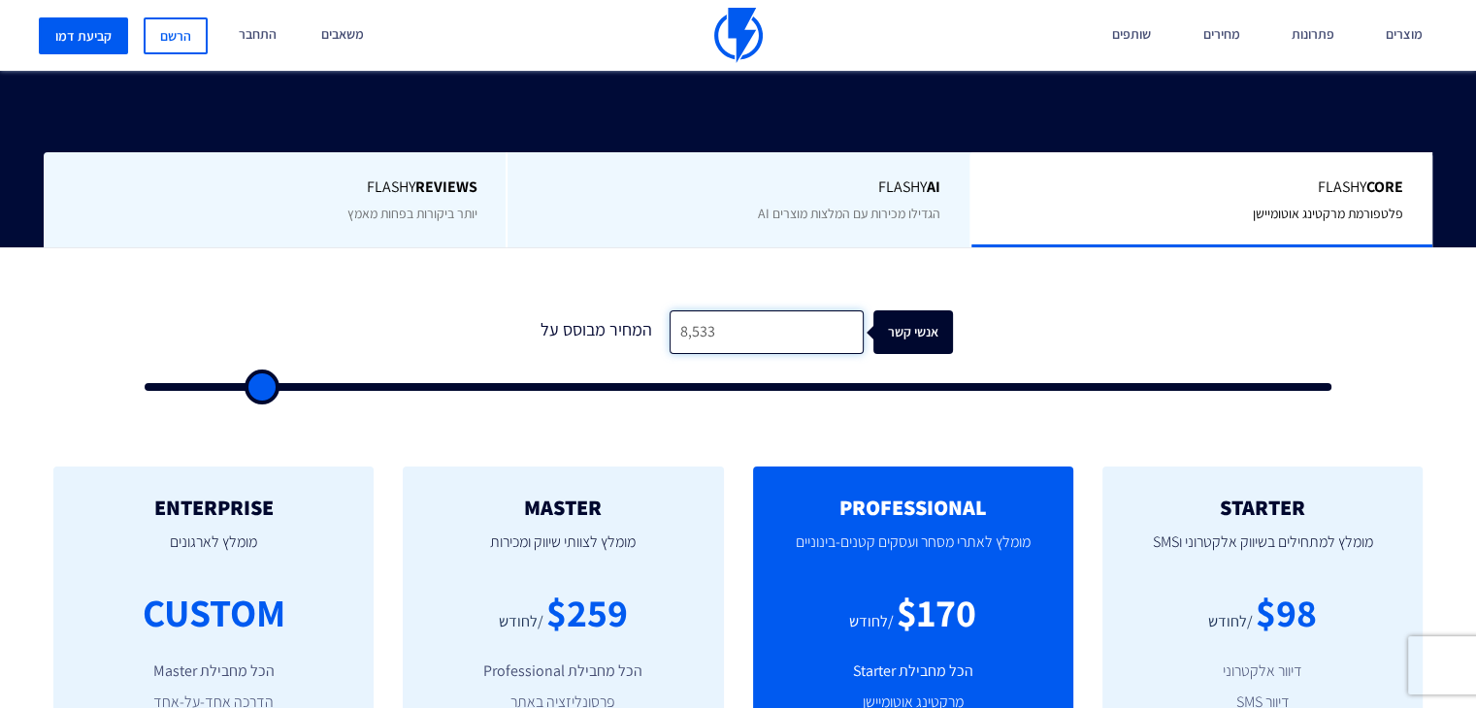
scroll to position [388, 0]
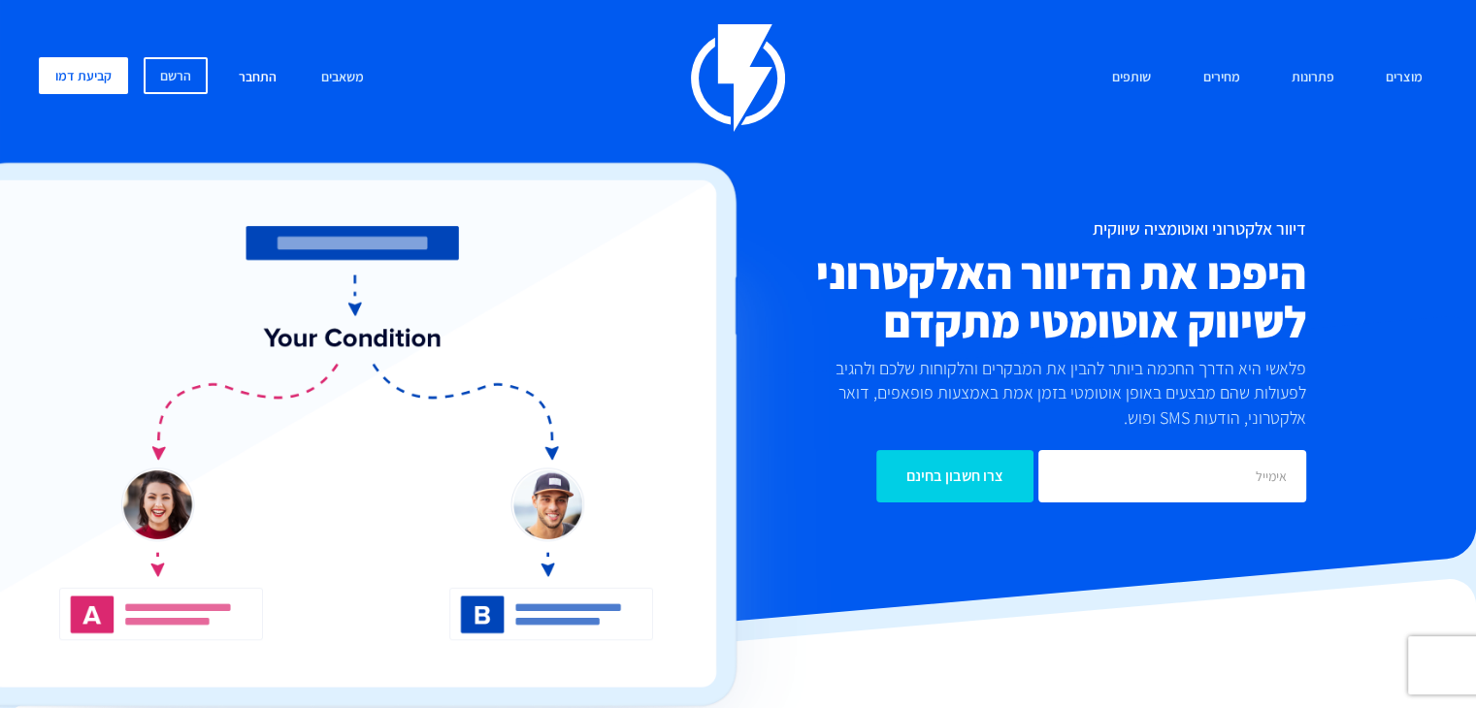
click at [255, 78] on link "התחבר" at bounding box center [257, 78] width 67 height 42
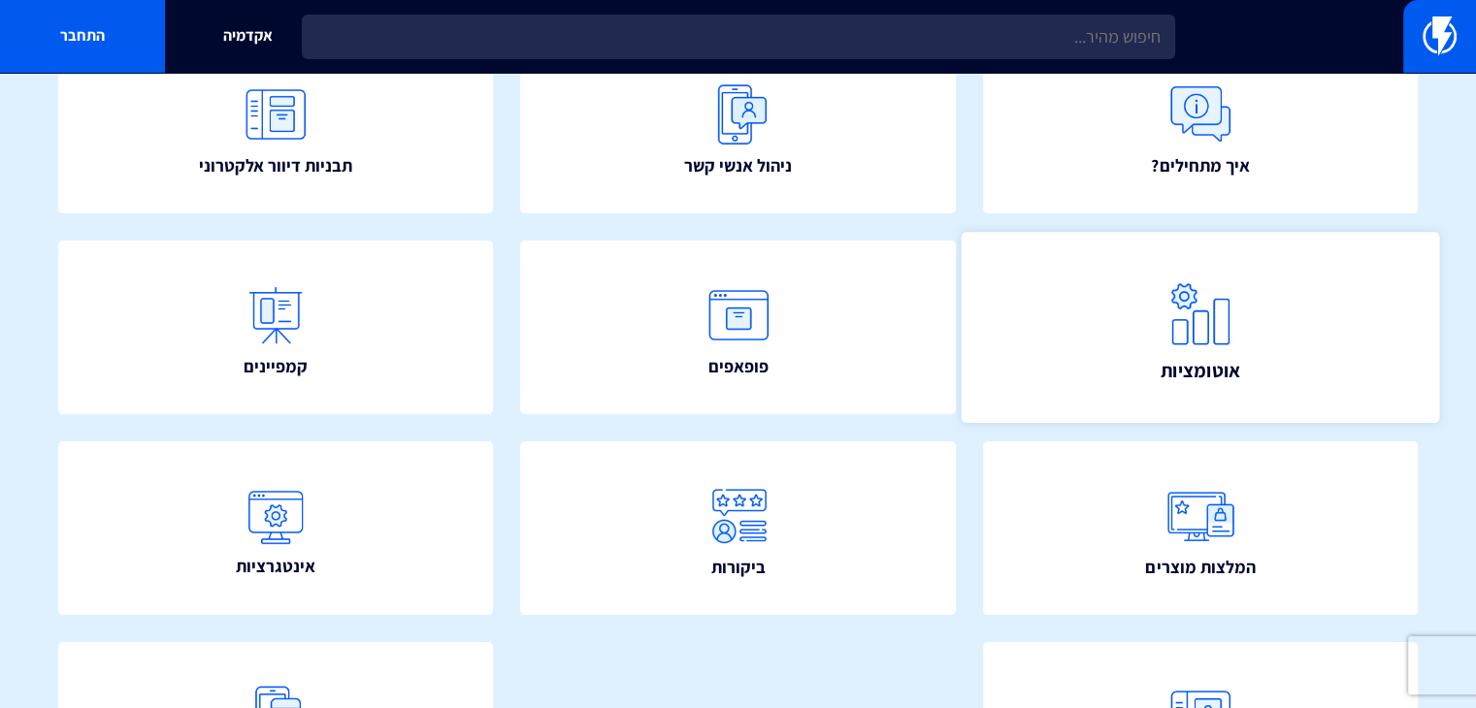
scroll to position [248, 0]
click at [1225, 359] on span "אוטומציות" at bounding box center [1200, 372] width 81 height 27
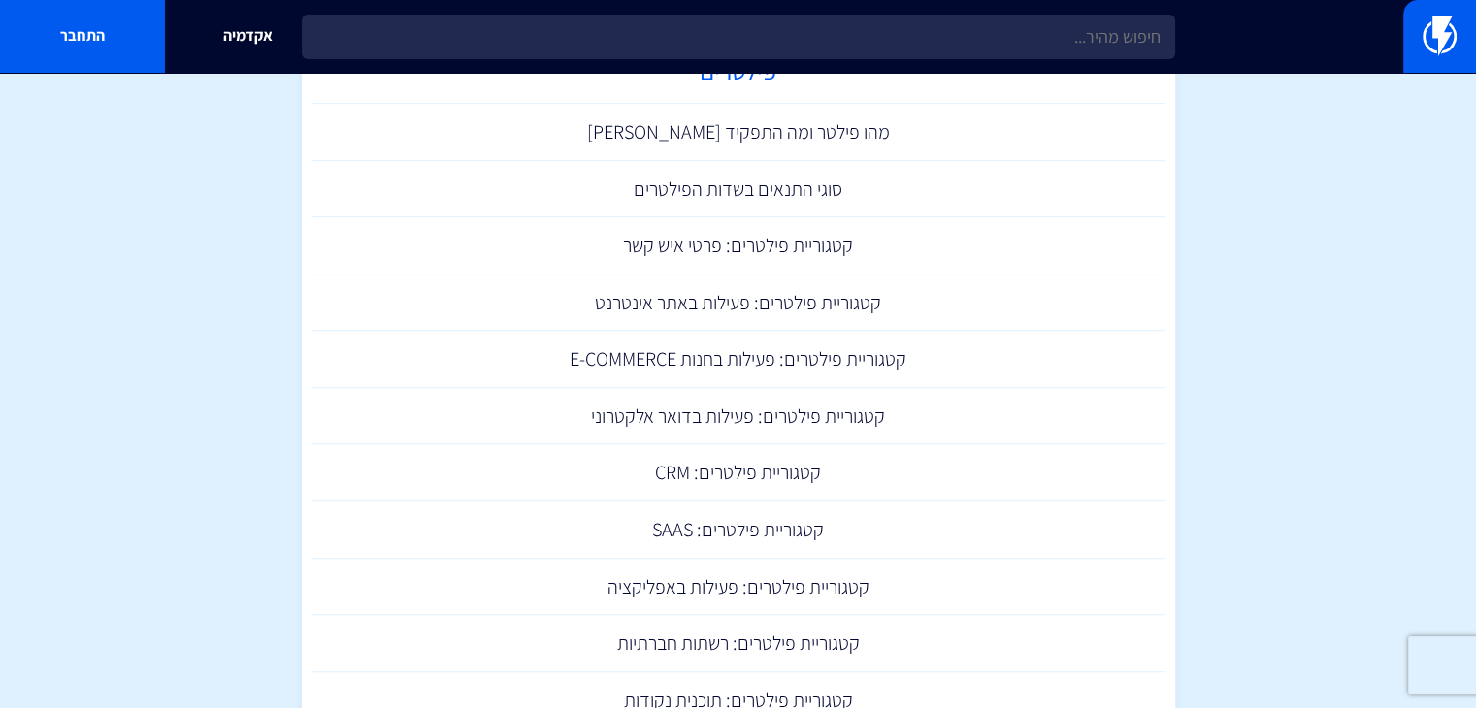
scroll to position [793, 0]
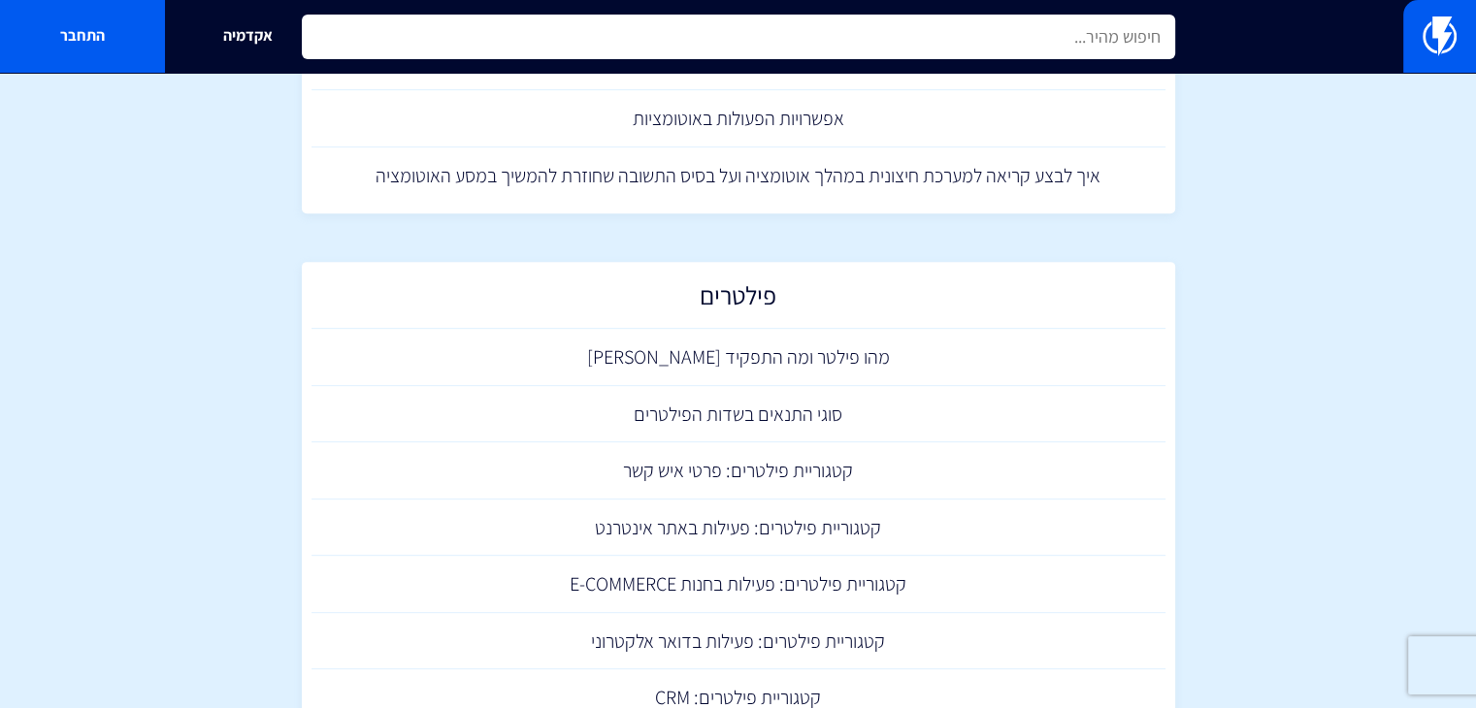
click at [1034, 35] on input "text" at bounding box center [738, 37] width 873 height 45
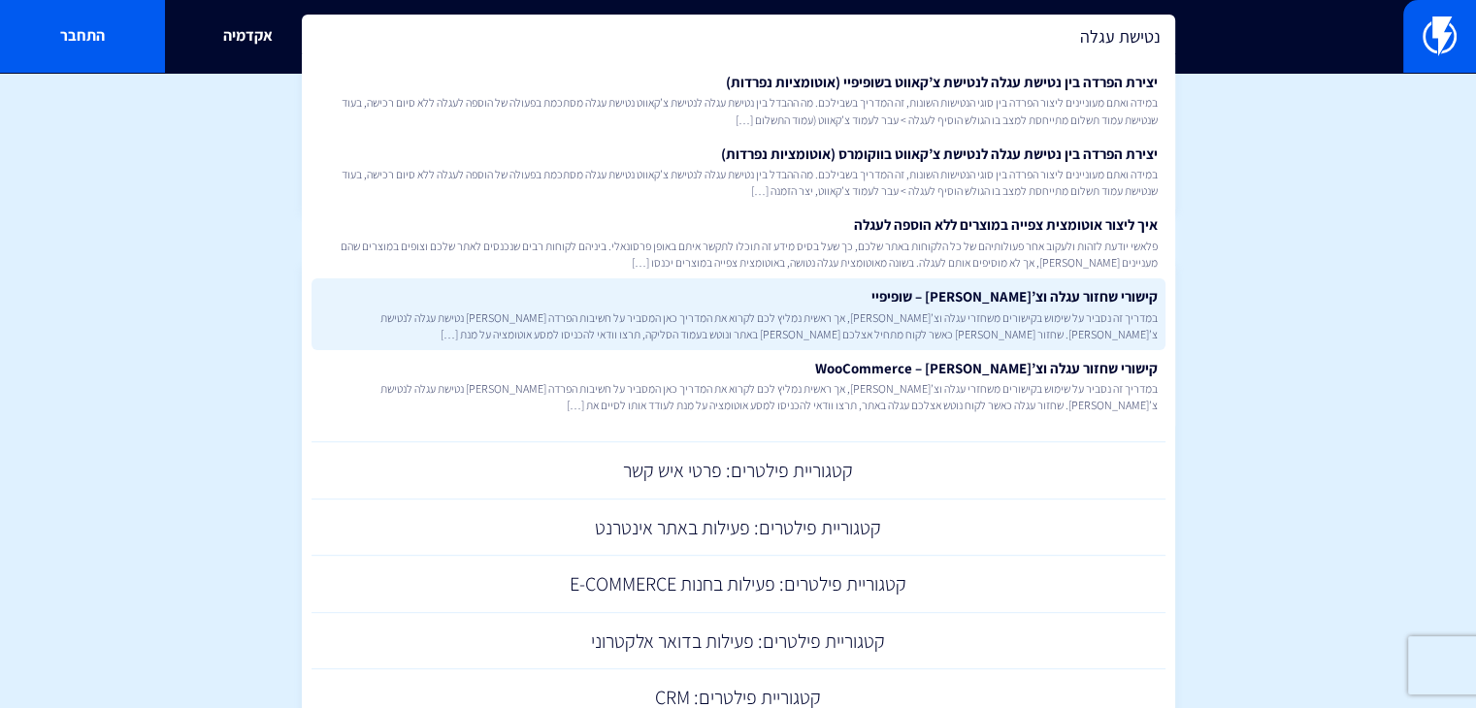
type input "נטישת עגלה"
click at [1097, 320] on span "במדריך זה נסביר על שימוש בקישורים משחזרי עגלה וצ’[PERSON_NAME], אך ראשית נמליץ …" at bounding box center [738, 325] width 838 height 33
